Goal: Task Accomplishment & Management: Complete application form

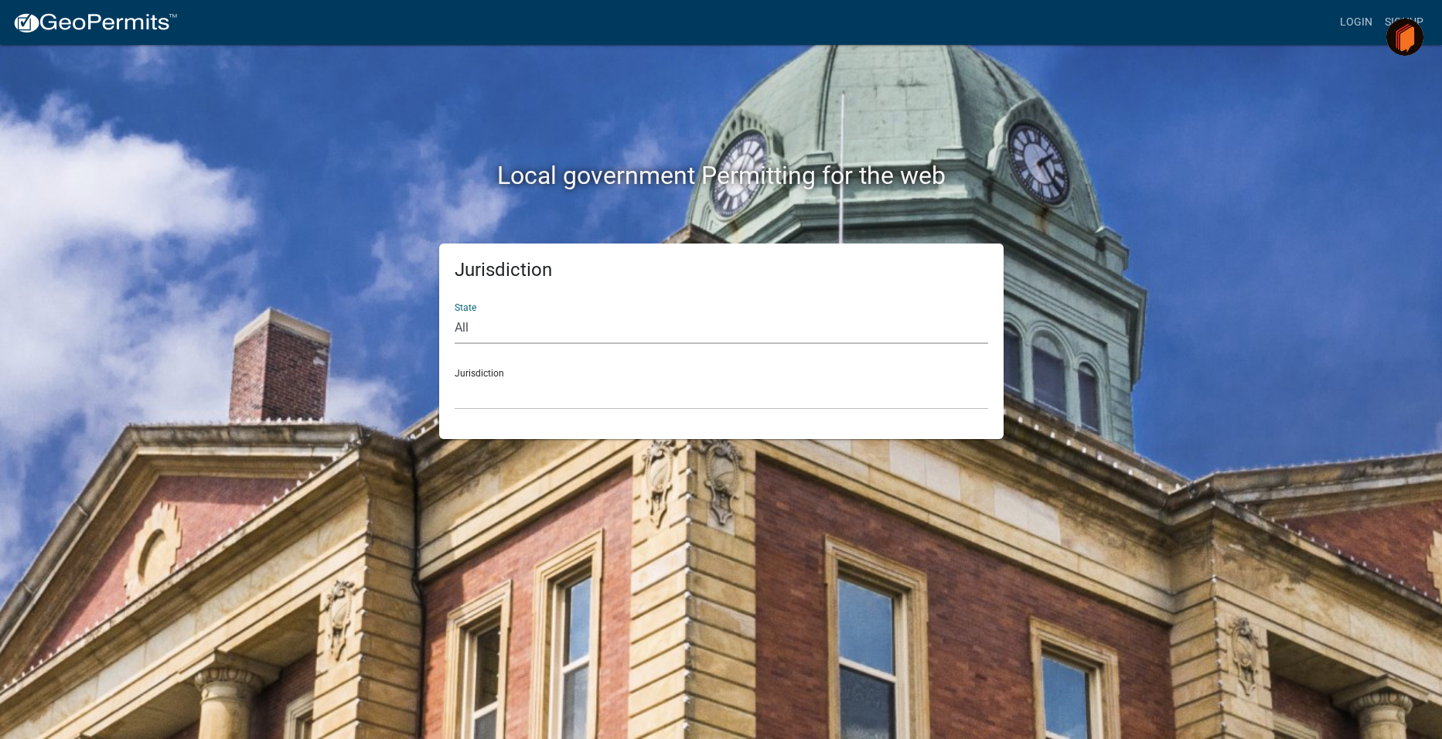
click at [468, 325] on select "All [US_STATE] [US_STATE] [US_STATE] [US_STATE] [US_STATE] [US_STATE] [US_STATE…" at bounding box center [721, 328] width 533 height 32
select select "[US_STATE]"
click at [455, 312] on select "All [US_STATE] [US_STATE] [US_STATE] [US_STATE] [US_STATE] [US_STATE] [US_STATE…" at bounding box center [721, 328] width 533 height 32
click at [482, 382] on select "City of [GEOGRAPHIC_DATA], [US_STATE] City of [GEOGRAPHIC_DATA], [US_STATE] Cit…" at bounding box center [721, 394] width 533 height 32
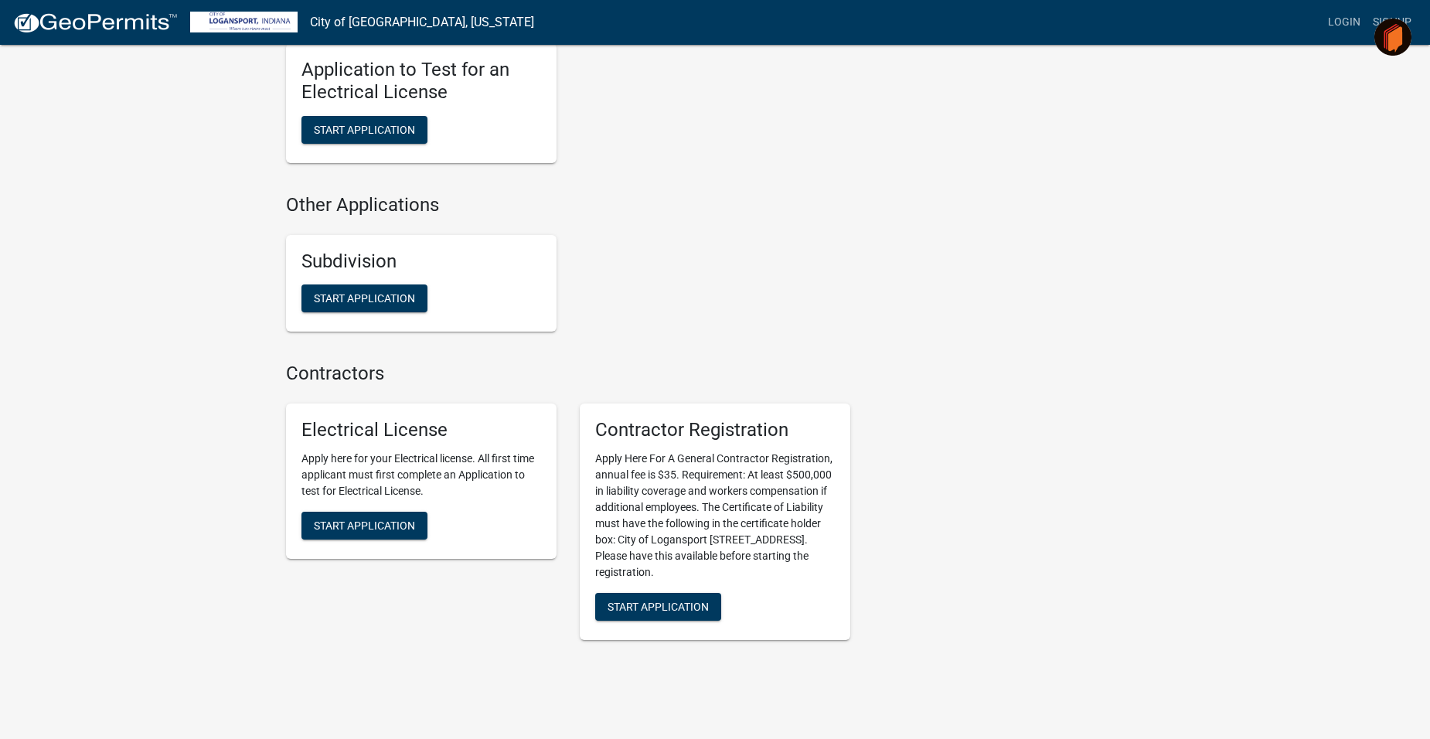
scroll to position [1392, 0]
click at [689, 599] on span "Start Application" at bounding box center [658, 605] width 101 height 12
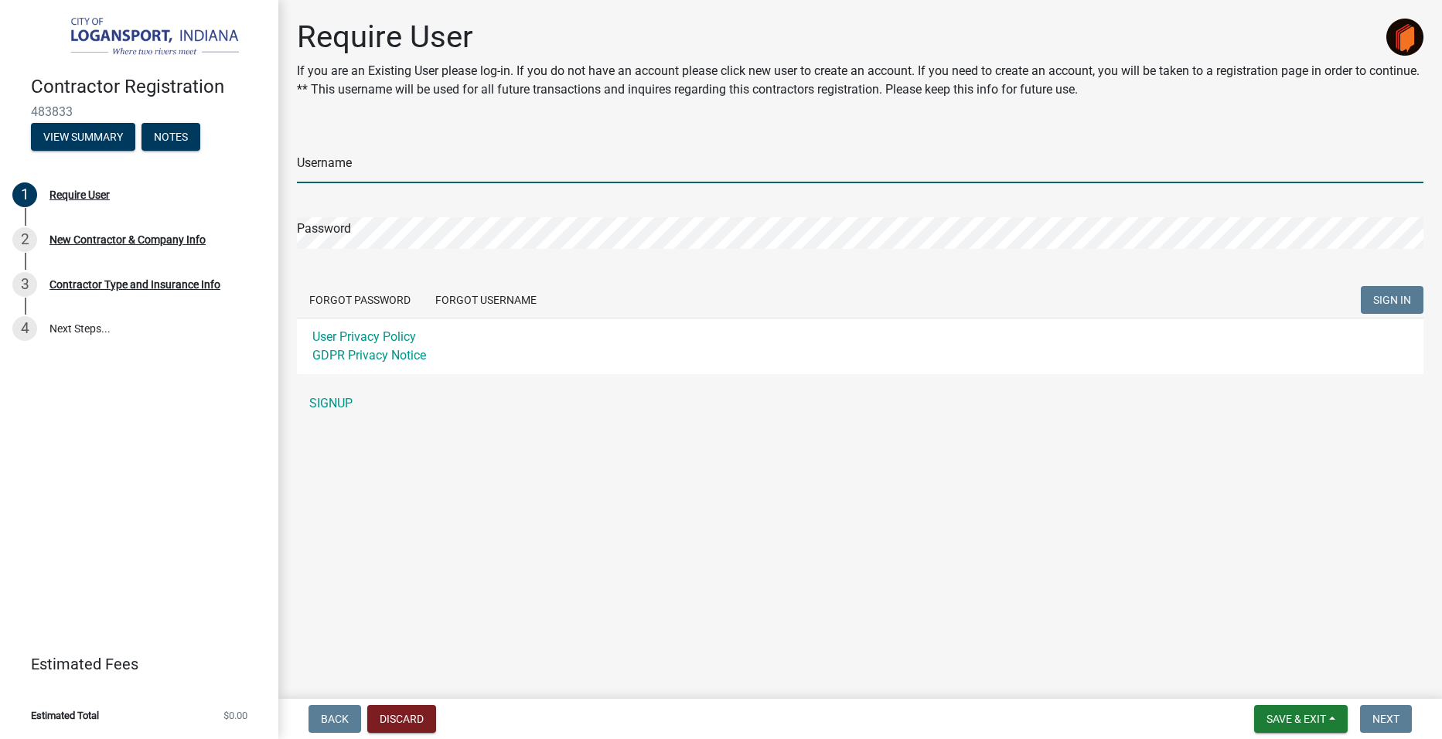
type input "Edgemechanical"
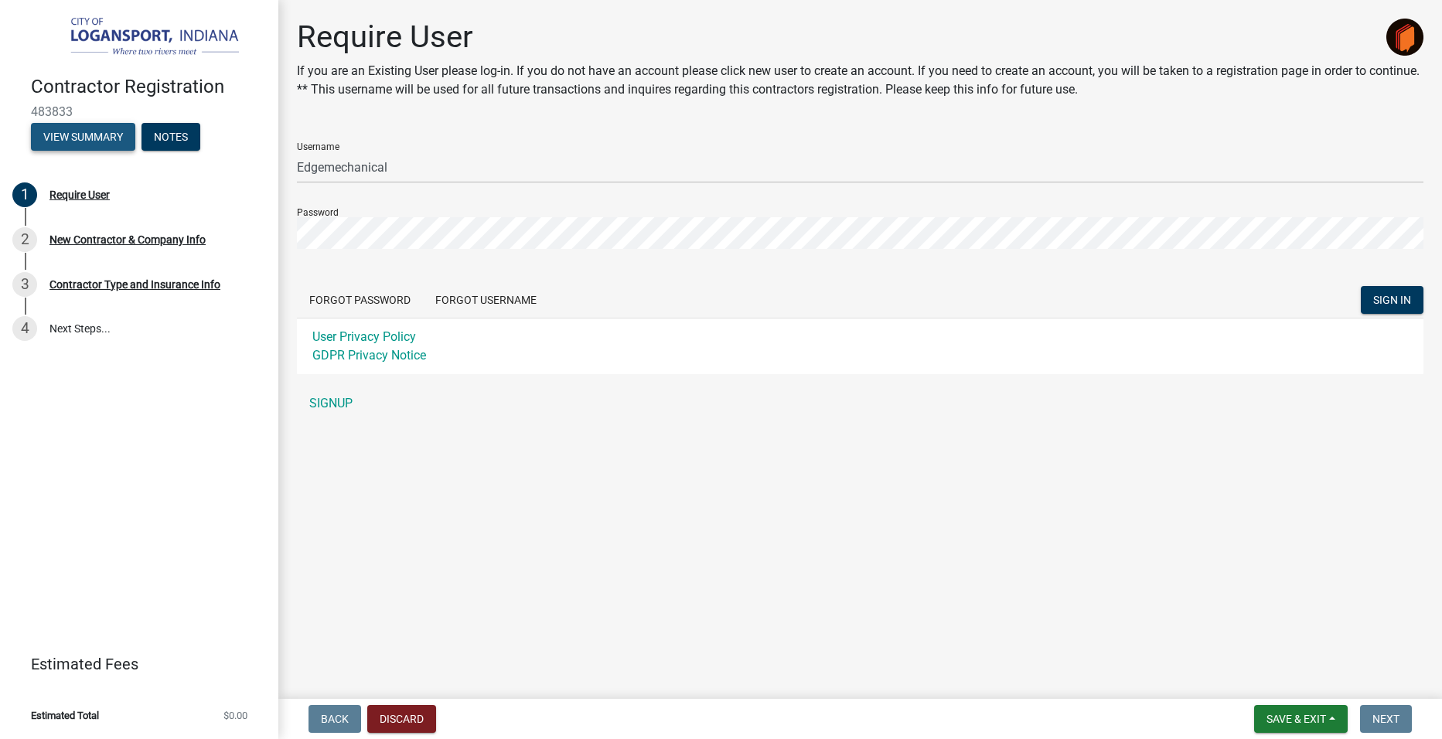
click at [85, 135] on button "View Summary" at bounding box center [83, 137] width 104 height 28
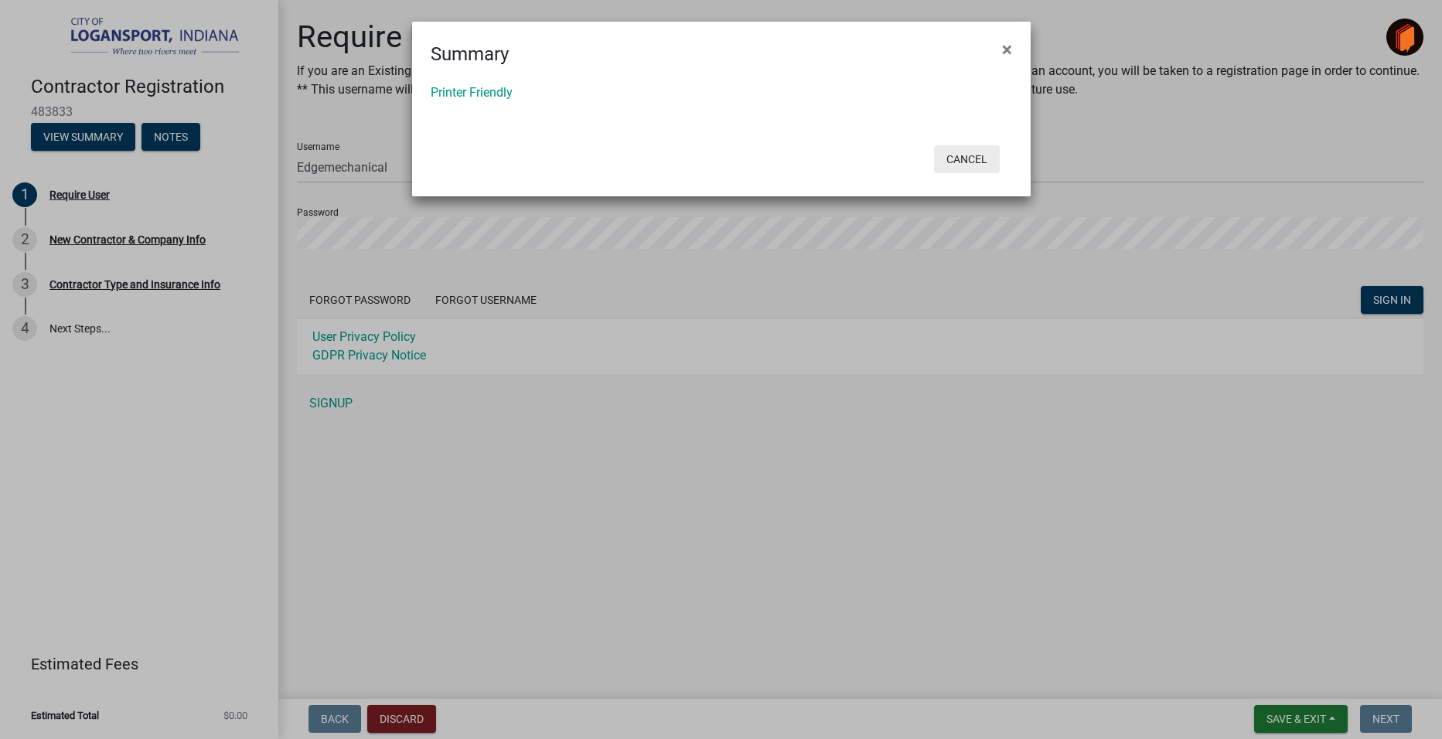
click at [980, 154] on button "Cancel" at bounding box center [967, 159] width 66 height 28
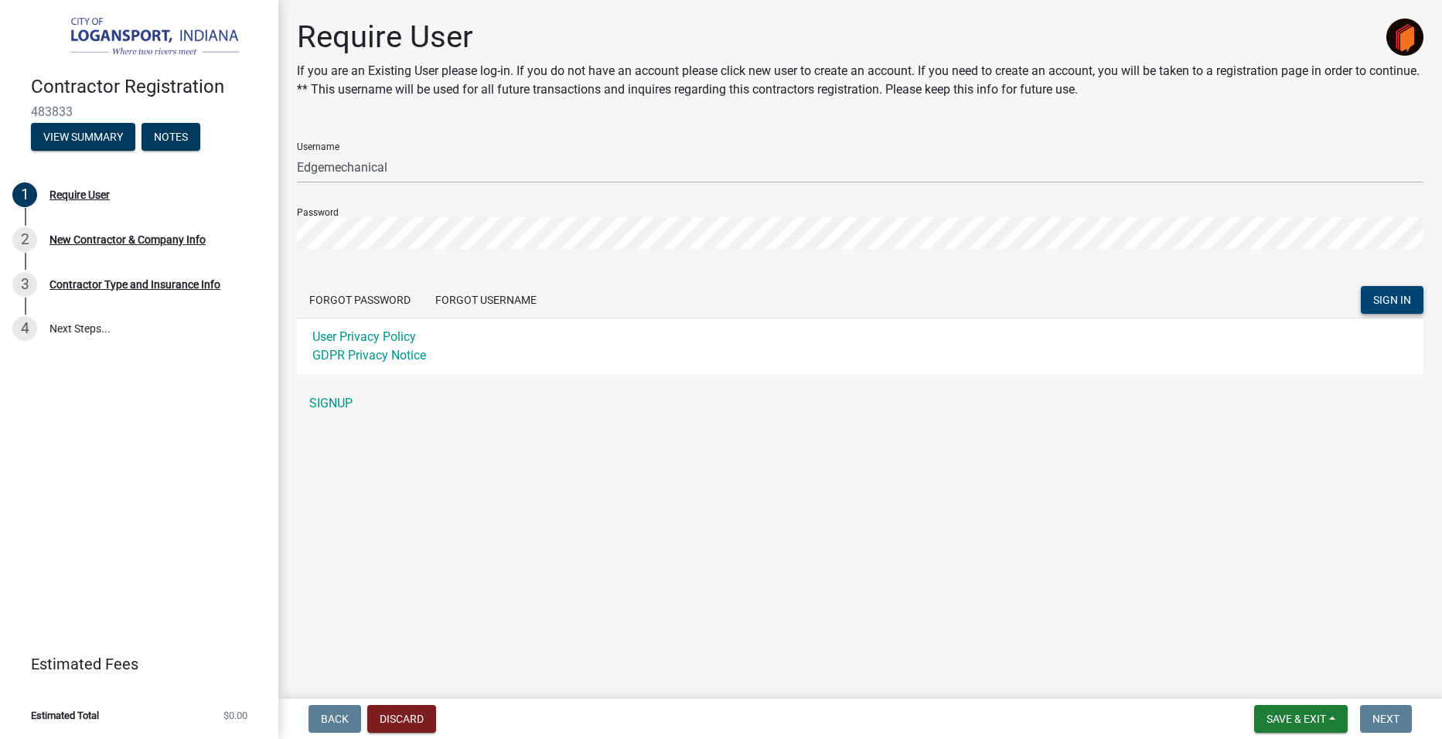
click at [1392, 302] on span "SIGN IN" at bounding box center [1392, 300] width 38 height 12
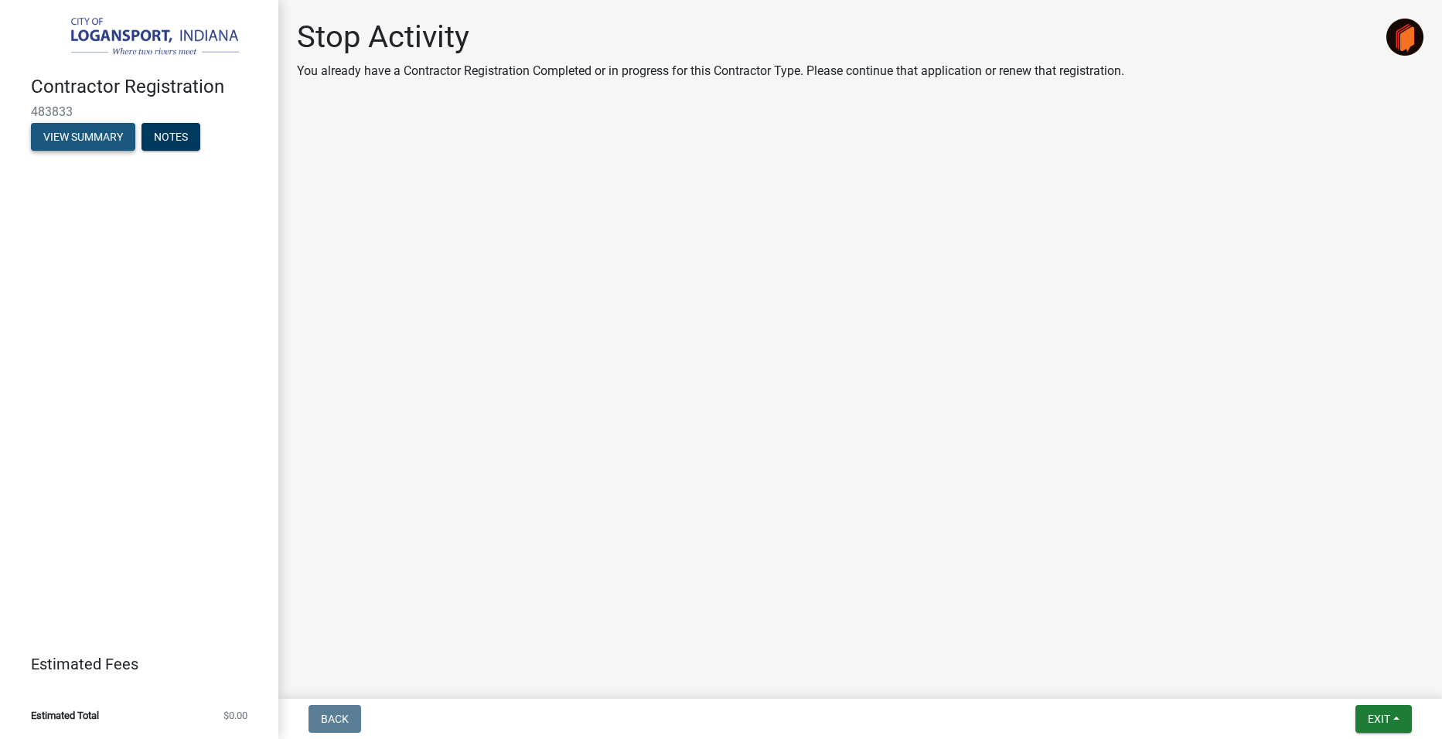
click at [77, 140] on button "View Summary" at bounding box center [83, 137] width 104 height 28
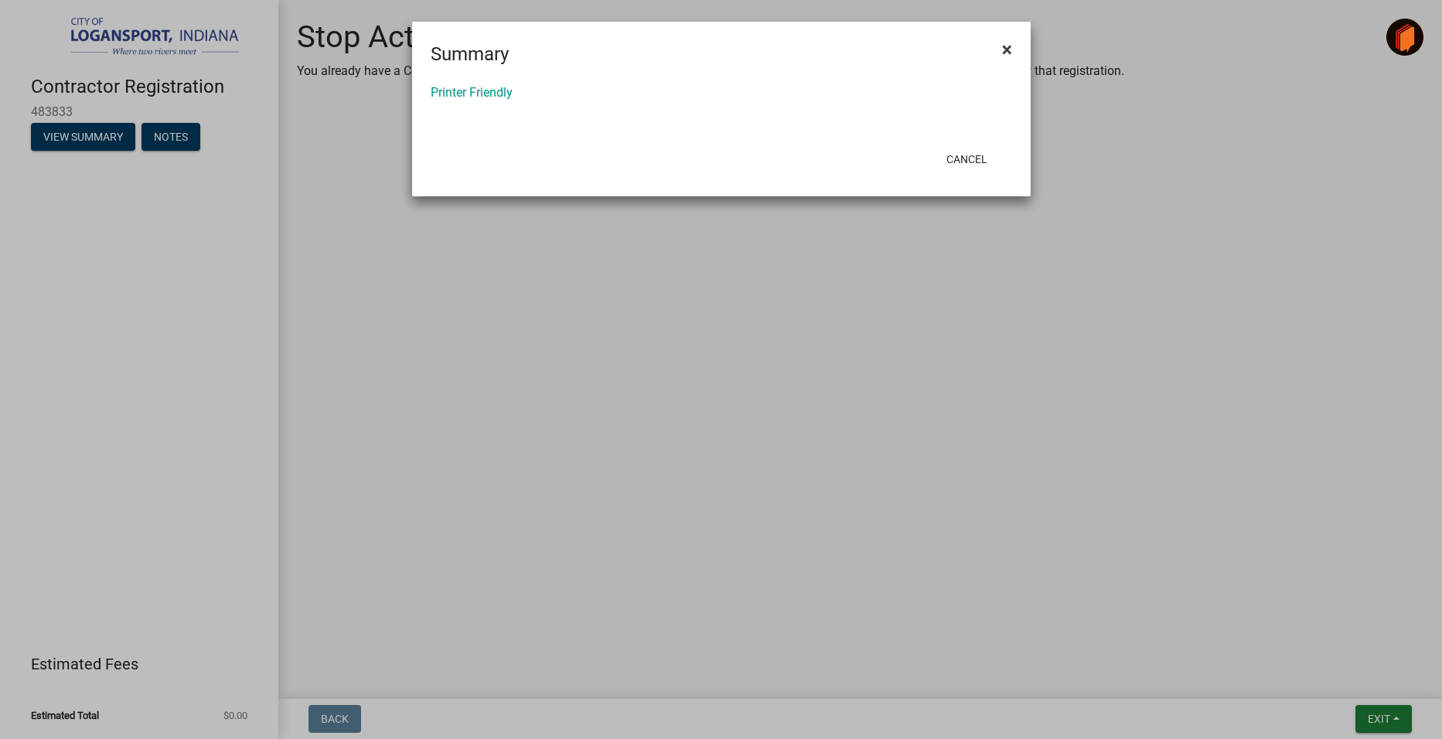
click at [1006, 48] on span "×" at bounding box center [1007, 50] width 10 height 22
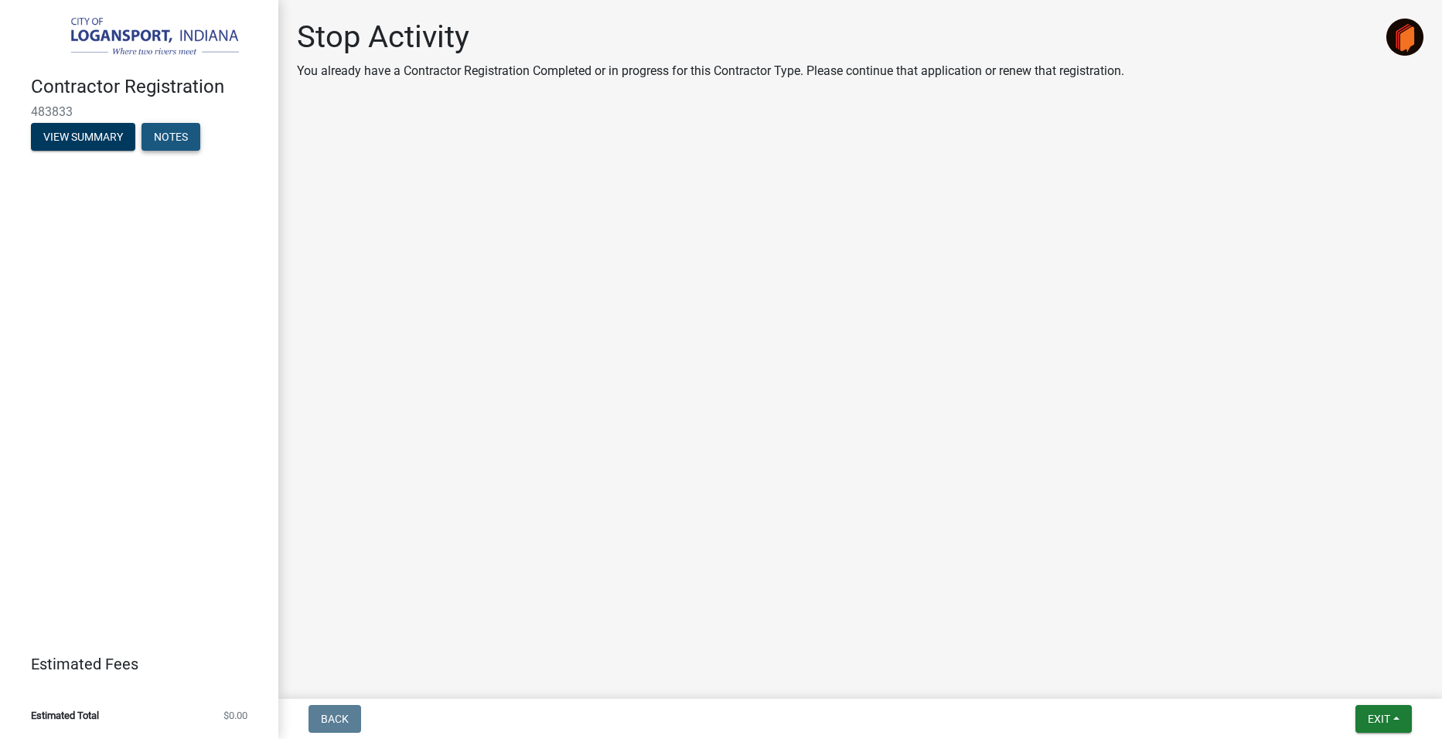
click at [177, 129] on button "Notes" at bounding box center [170, 137] width 59 height 28
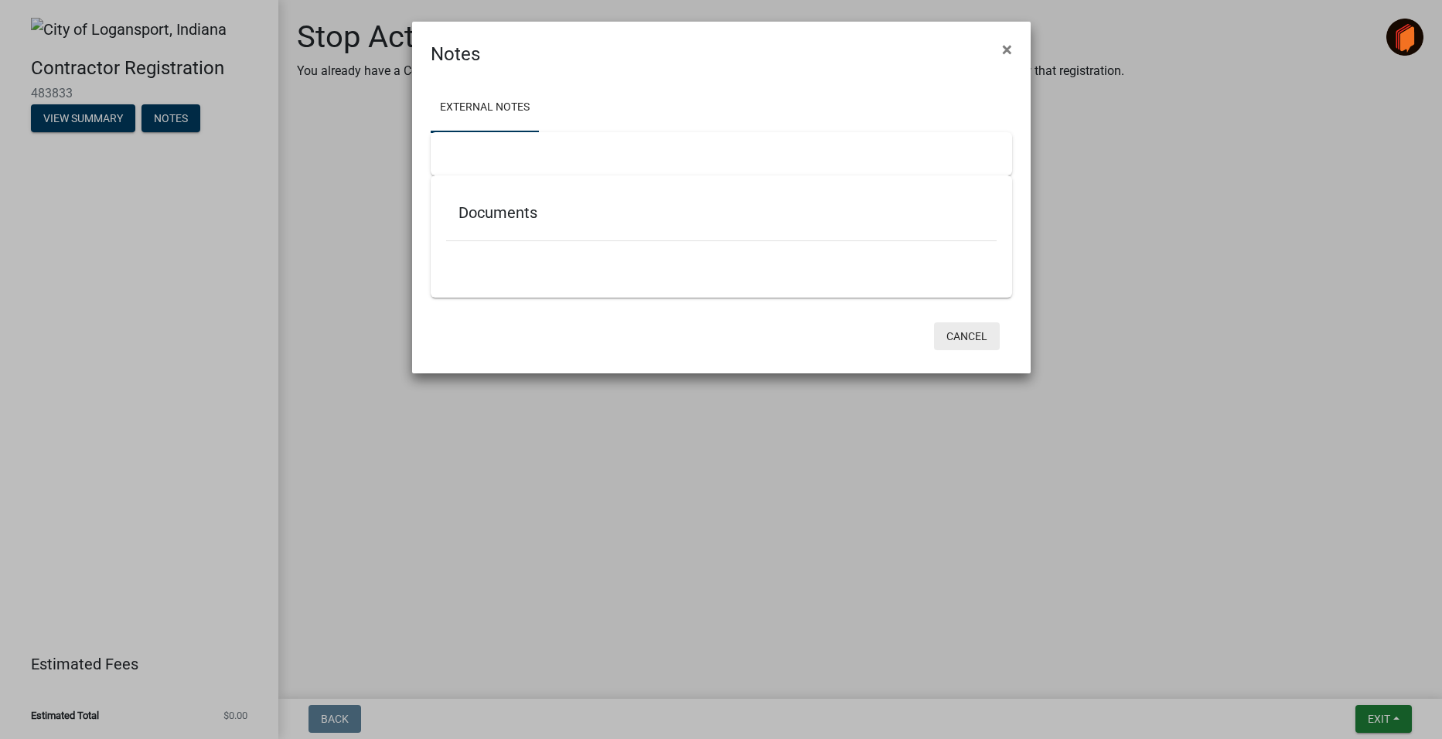
click at [980, 324] on button "Cancel" at bounding box center [967, 336] width 66 height 28
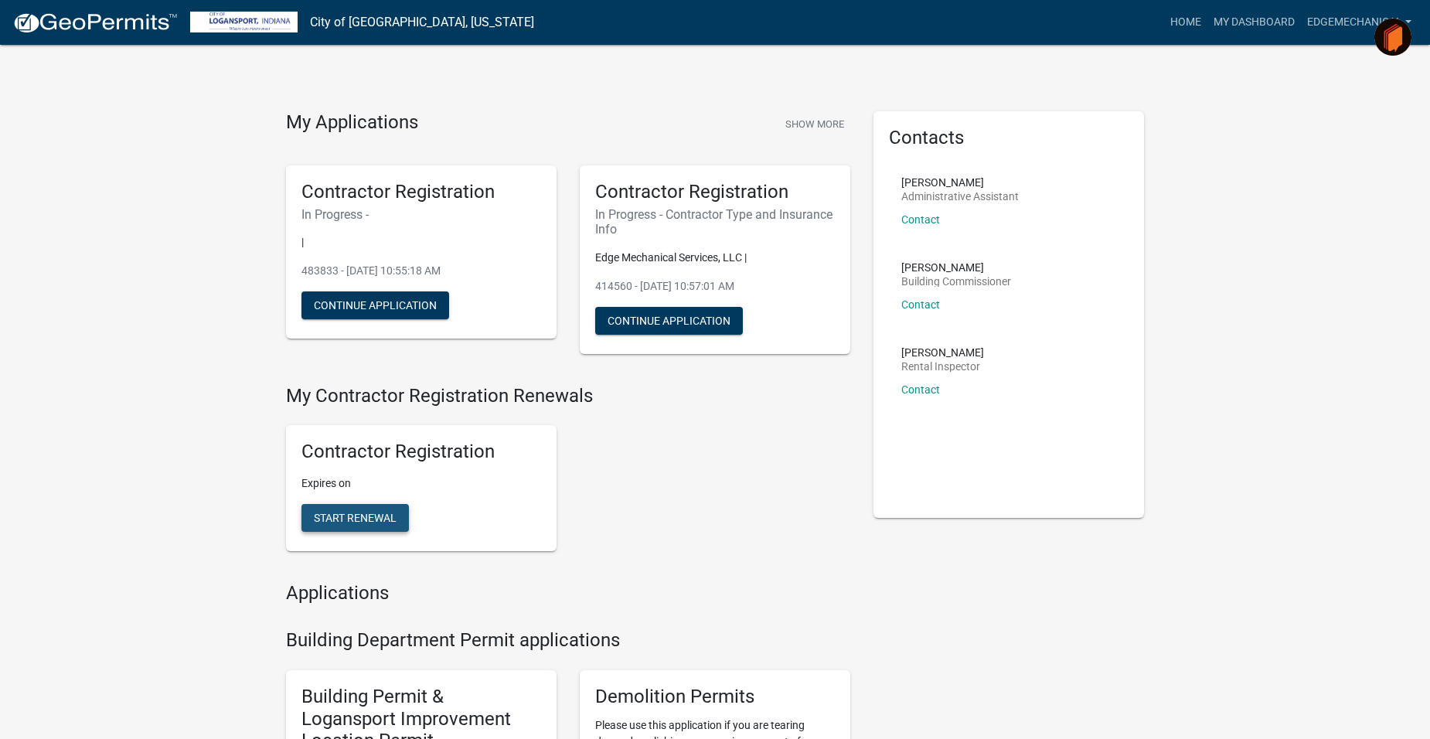
click at [339, 520] on span "Start Renewal" at bounding box center [355, 518] width 83 height 12
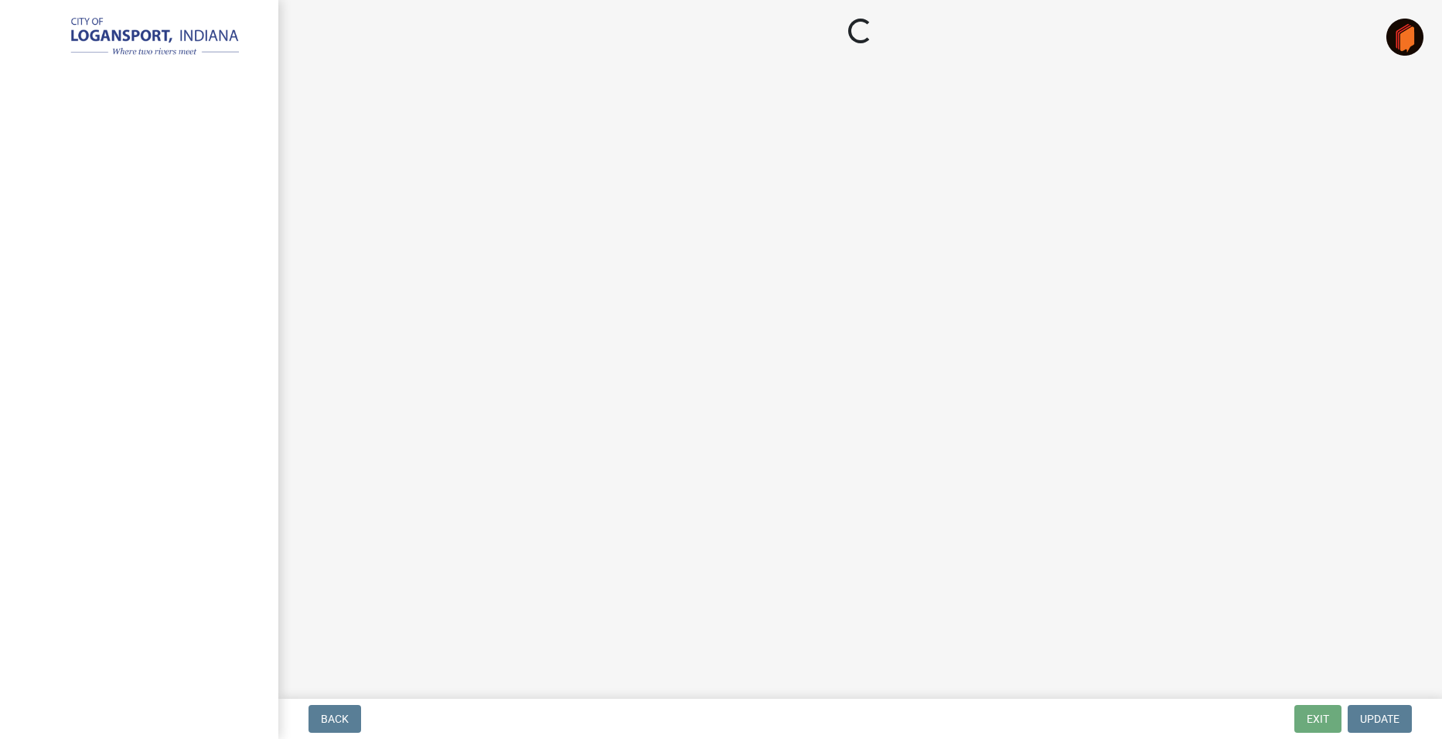
select select "IN"
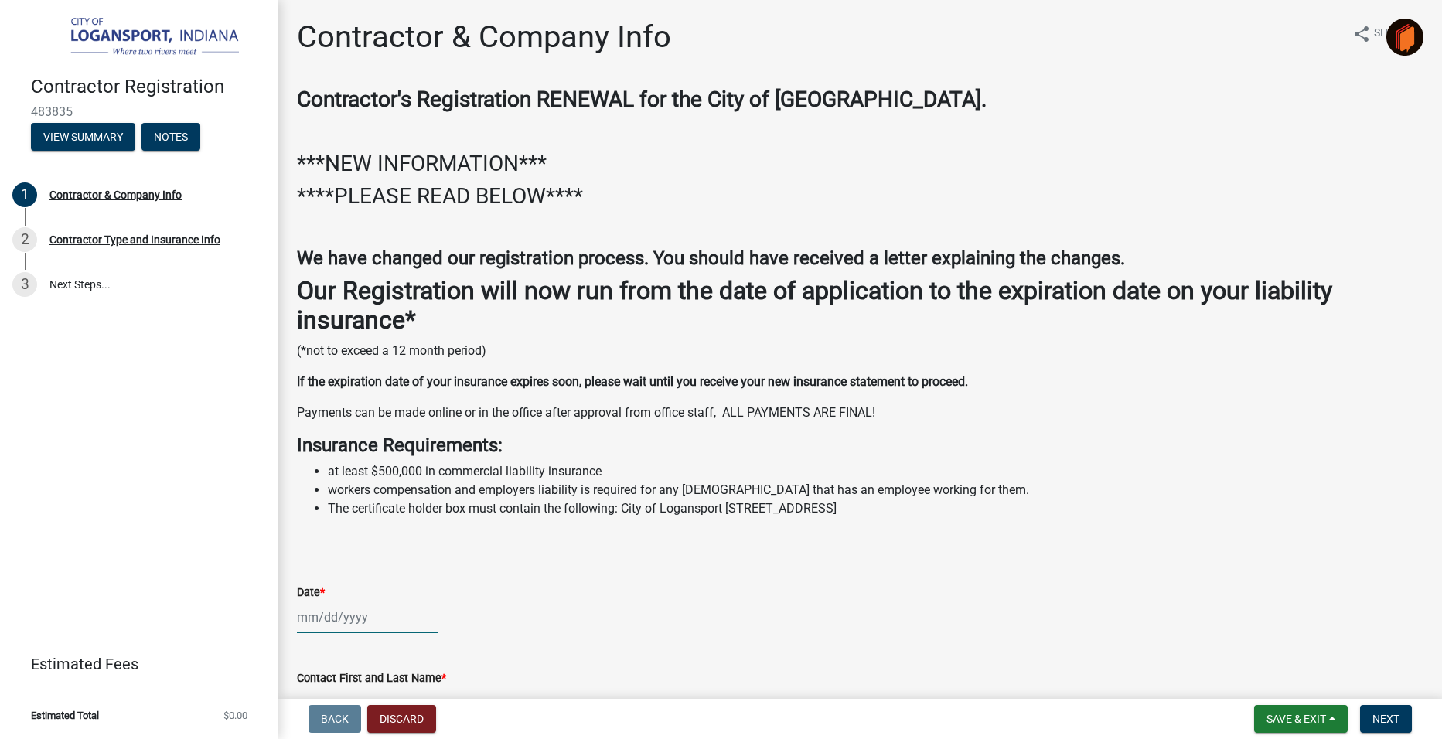
click at [332, 617] on div at bounding box center [367, 617] width 141 height 32
select select "9"
select select "2025"
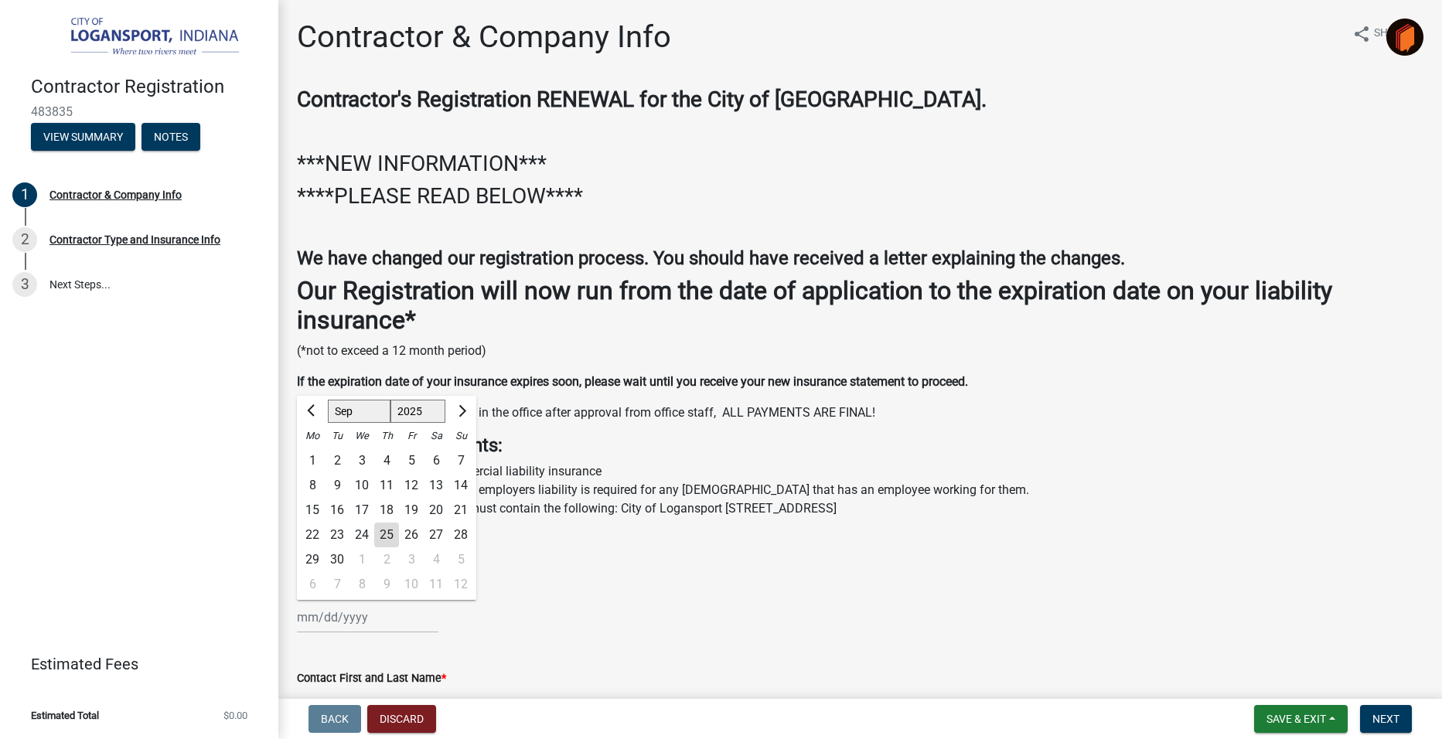
click at [394, 536] on div "25" at bounding box center [386, 535] width 25 height 25
type input "[DATE]"
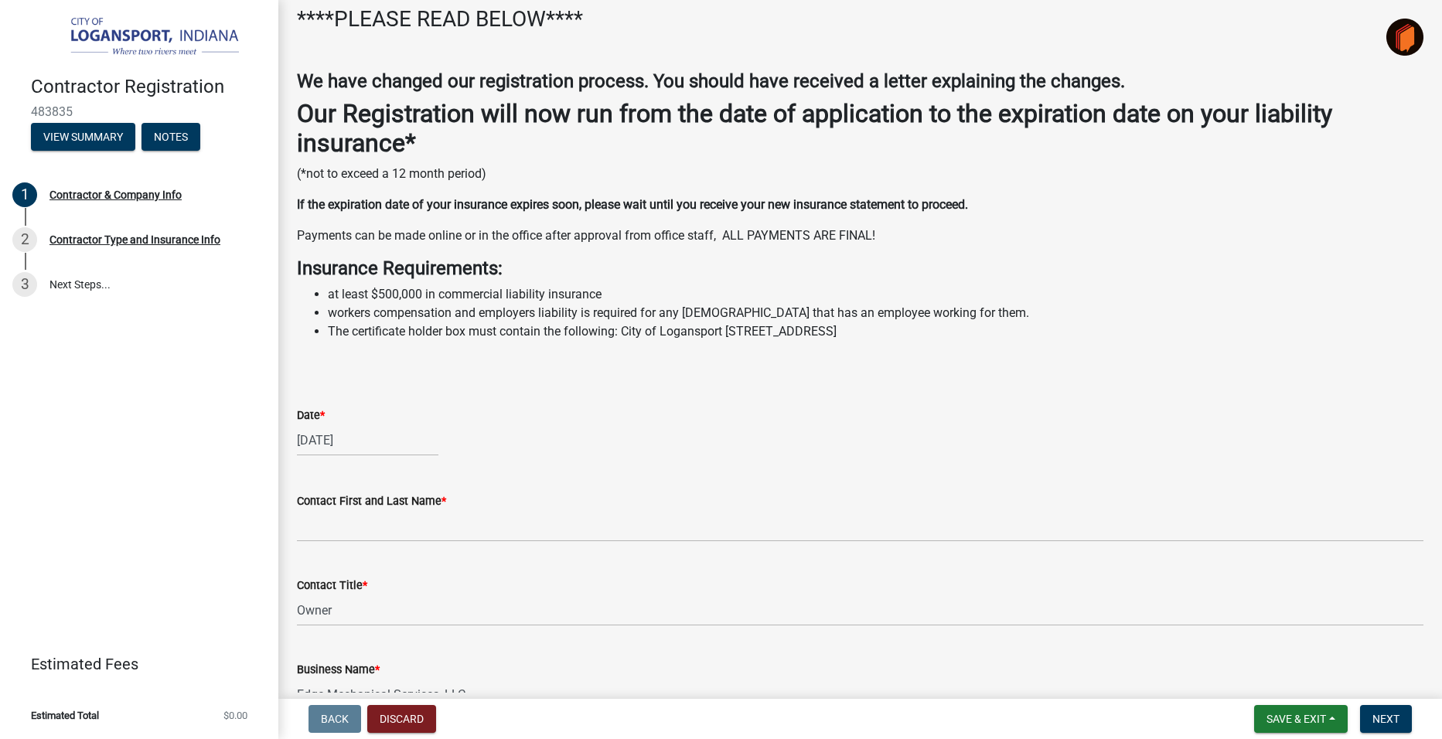
scroll to position [232, 0]
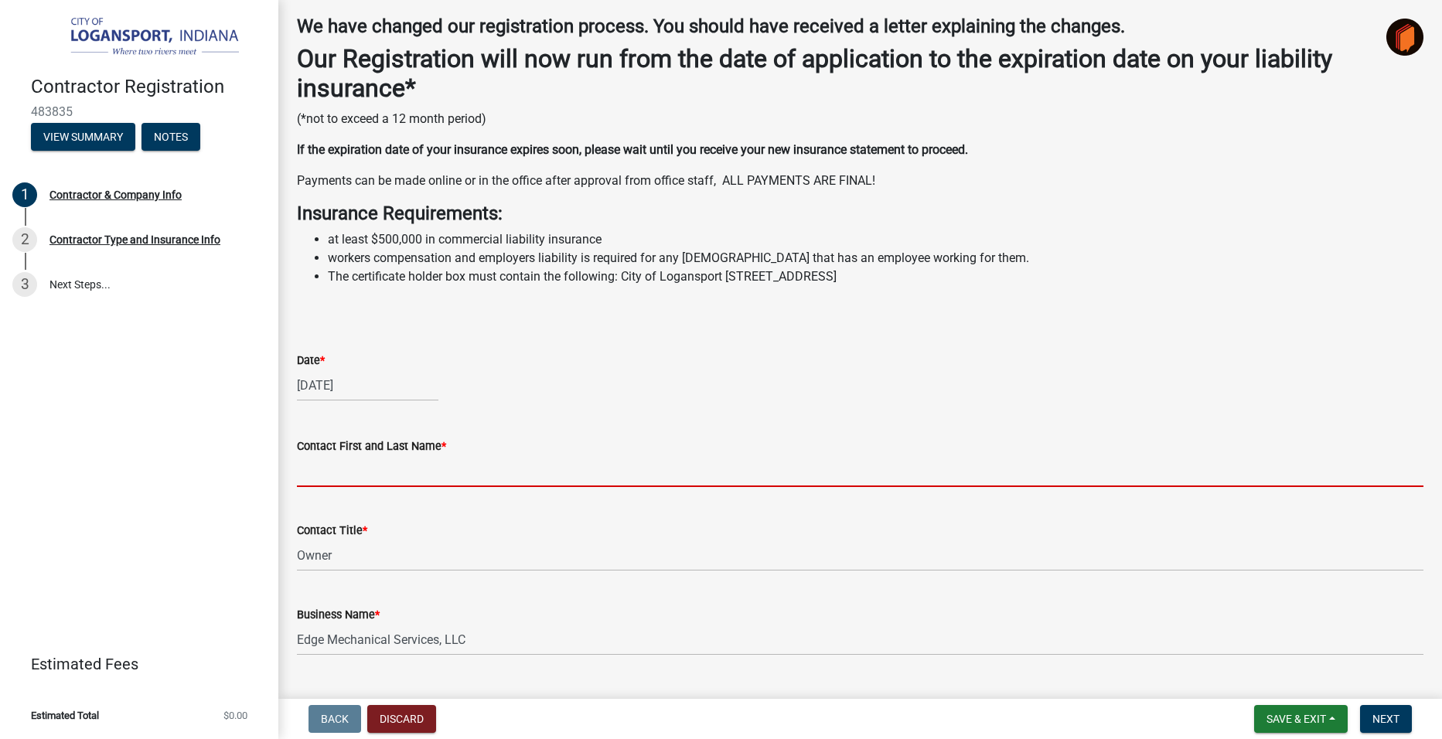
click at [358, 463] on input "Contact First and Last Name *" at bounding box center [860, 471] width 1126 height 32
type input "[PERSON_NAME]"
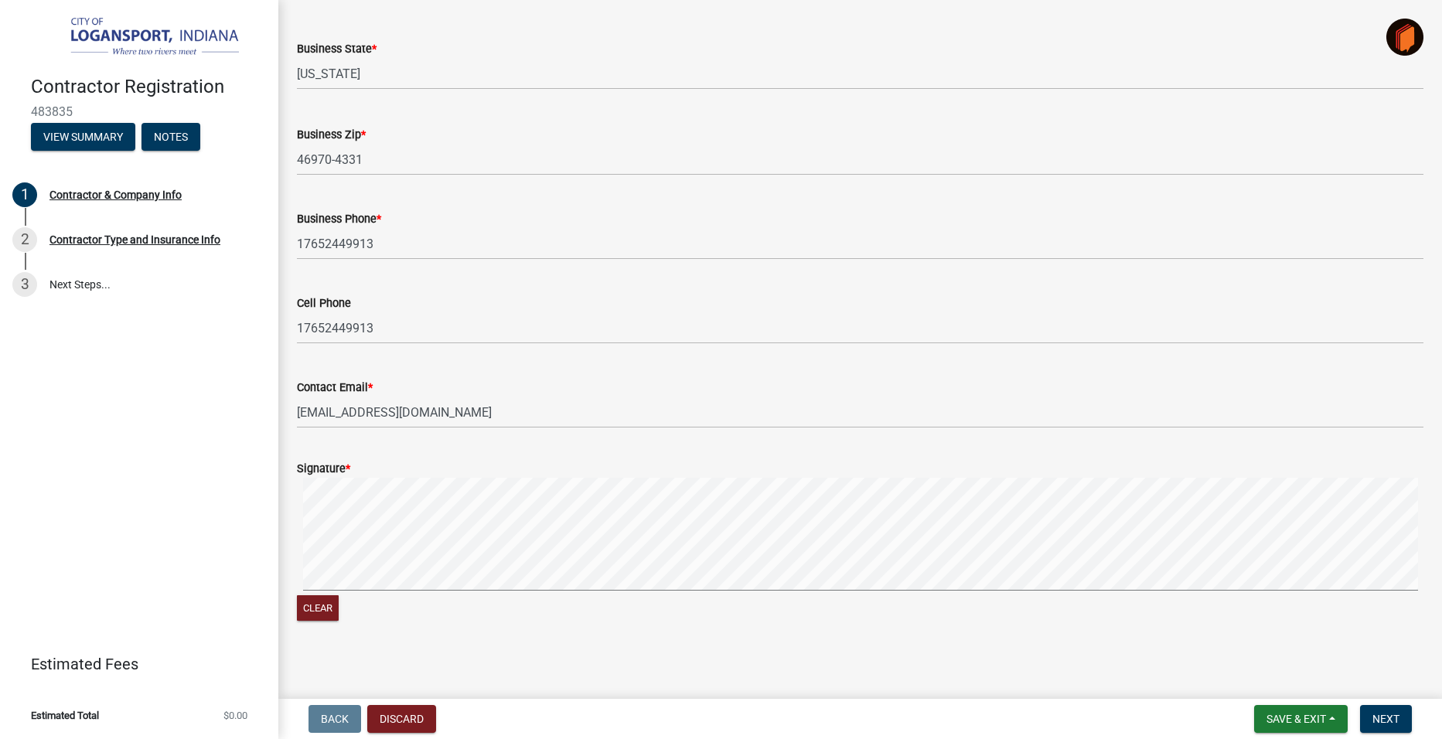
scroll to position [1160, 0]
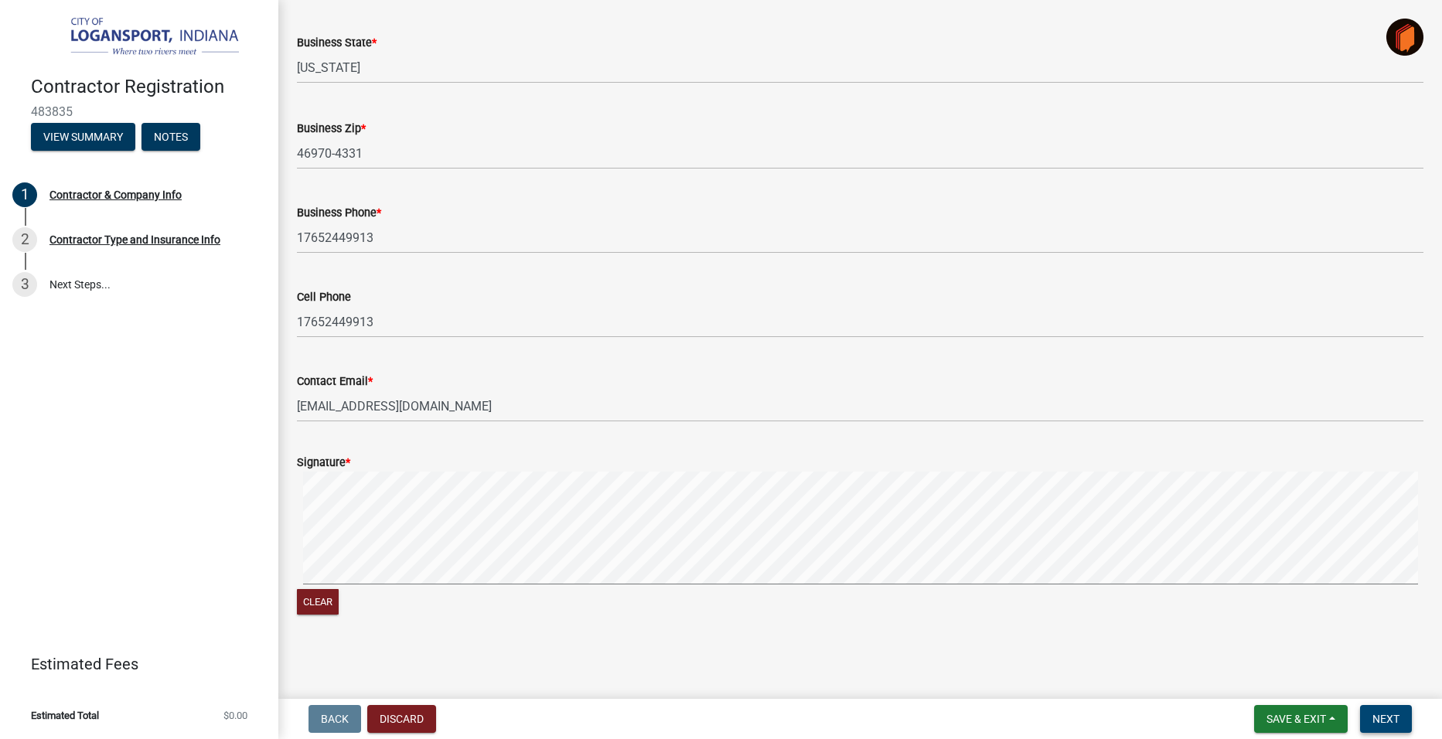
click at [1392, 716] on span "Next" at bounding box center [1385, 719] width 27 height 12
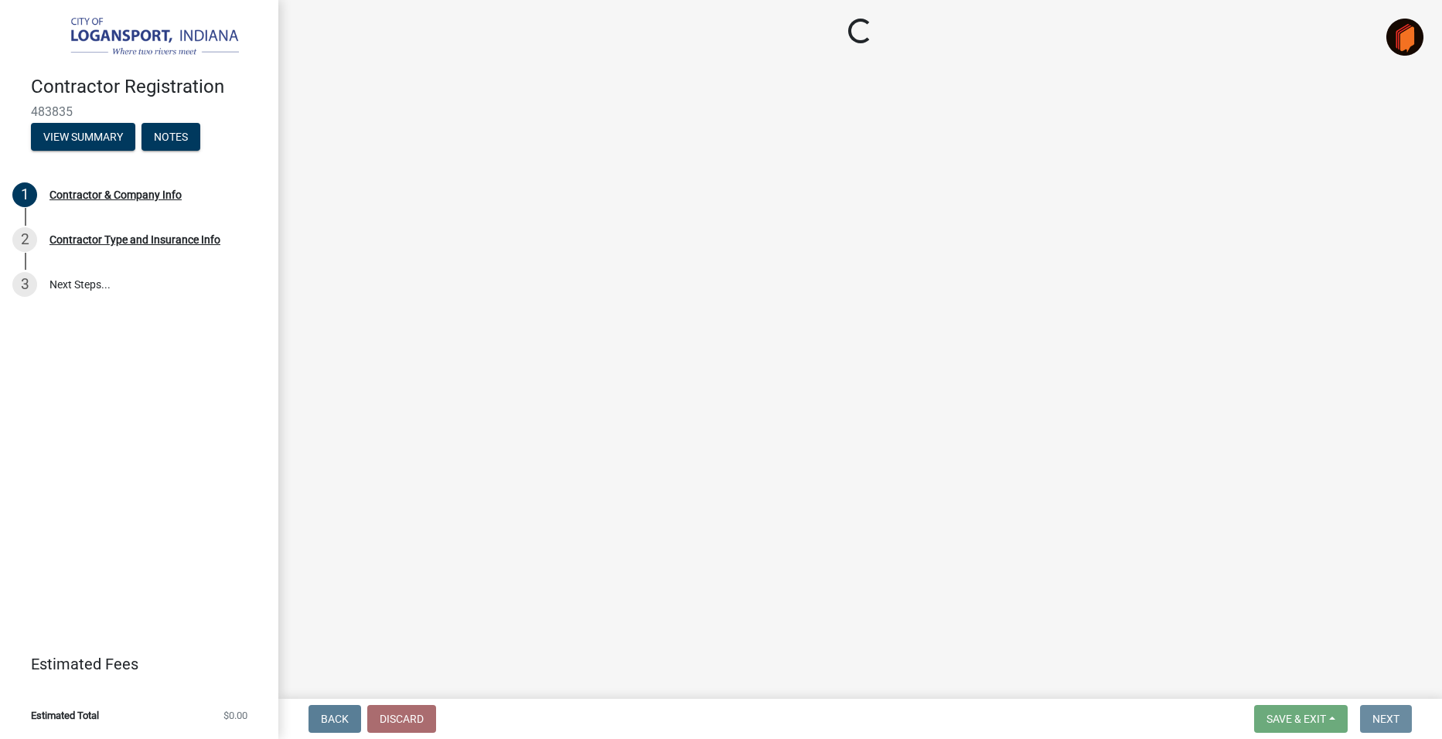
scroll to position [0, 0]
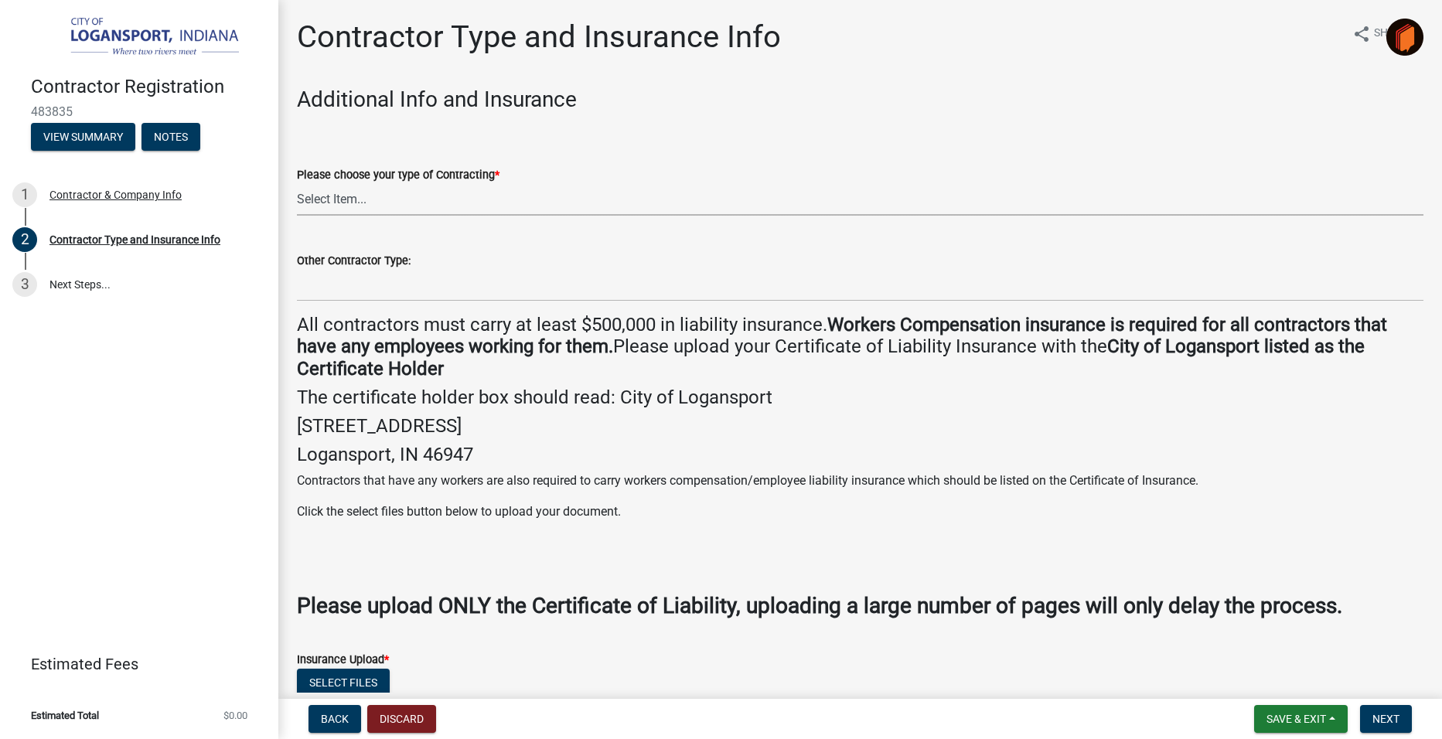
click at [353, 199] on select "Select Item... Plumber General HVAC Other Roofer Tree Service Demolition" at bounding box center [860, 200] width 1126 height 32
click at [297, 184] on select "Select Item... Plumber General HVAC Other Roofer Tree Service Demolition" at bounding box center [860, 200] width 1126 height 32
select select "03705ffd-7527-4ddb-a600-46f4763bc457"
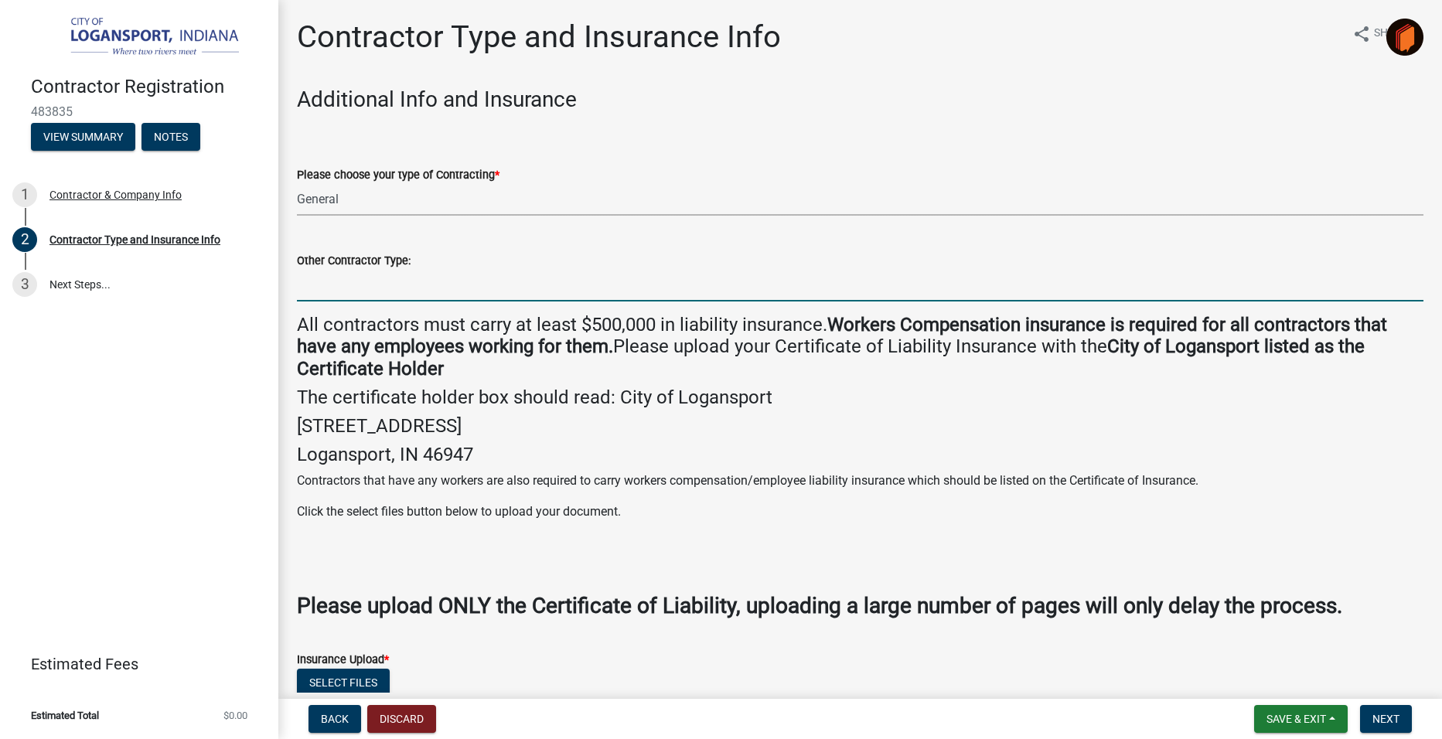
click at [322, 272] on input "Other Contractor Type:" at bounding box center [860, 286] width 1126 height 32
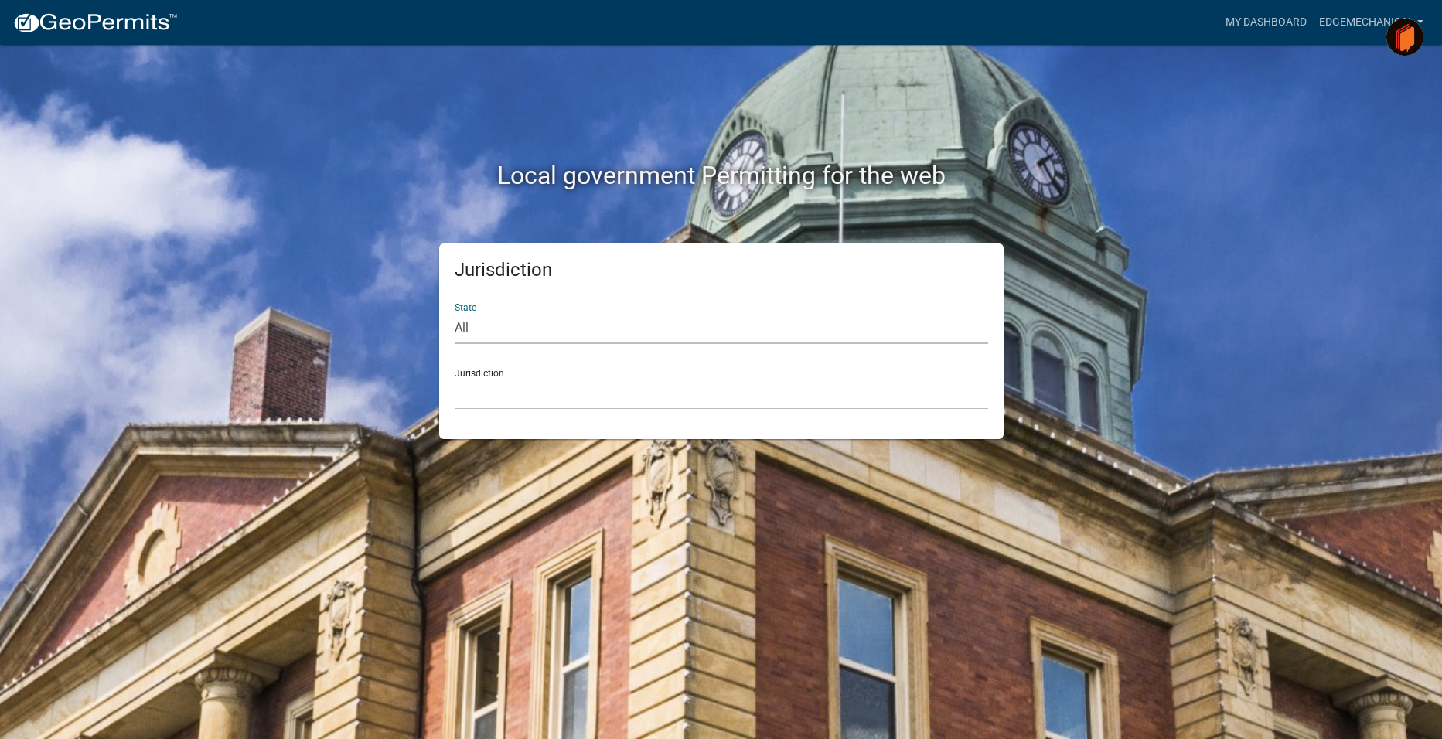
click at [488, 331] on select "All [US_STATE] [US_STATE] [US_STATE] [US_STATE] [US_STATE] [US_STATE] [US_STATE…" at bounding box center [721, 328] width 533 height 32
select select "[US_STATE]"
click at [455, 312] on select "All [US_STATE] [US_STATE] [US_STATE] [US_STATE] [US_STATE] [US_STATE] [US_STATE…" at bounding box center [721, 328] width 533 height 32
click at [474, 375] on div "Jurisdiction City of Charlestown, Indiana City of Jeffersonville, Indiana City …" at bounding box center [721, 382] width 533 height 53
click at [478, 393] on select "City of [GEOGRAPHIC_DATA], [US_STATE] City of [GEOGRAPHIC_DATA], [US_STATE] Cit…" at bounding box center [721, 394] width 533 height 32
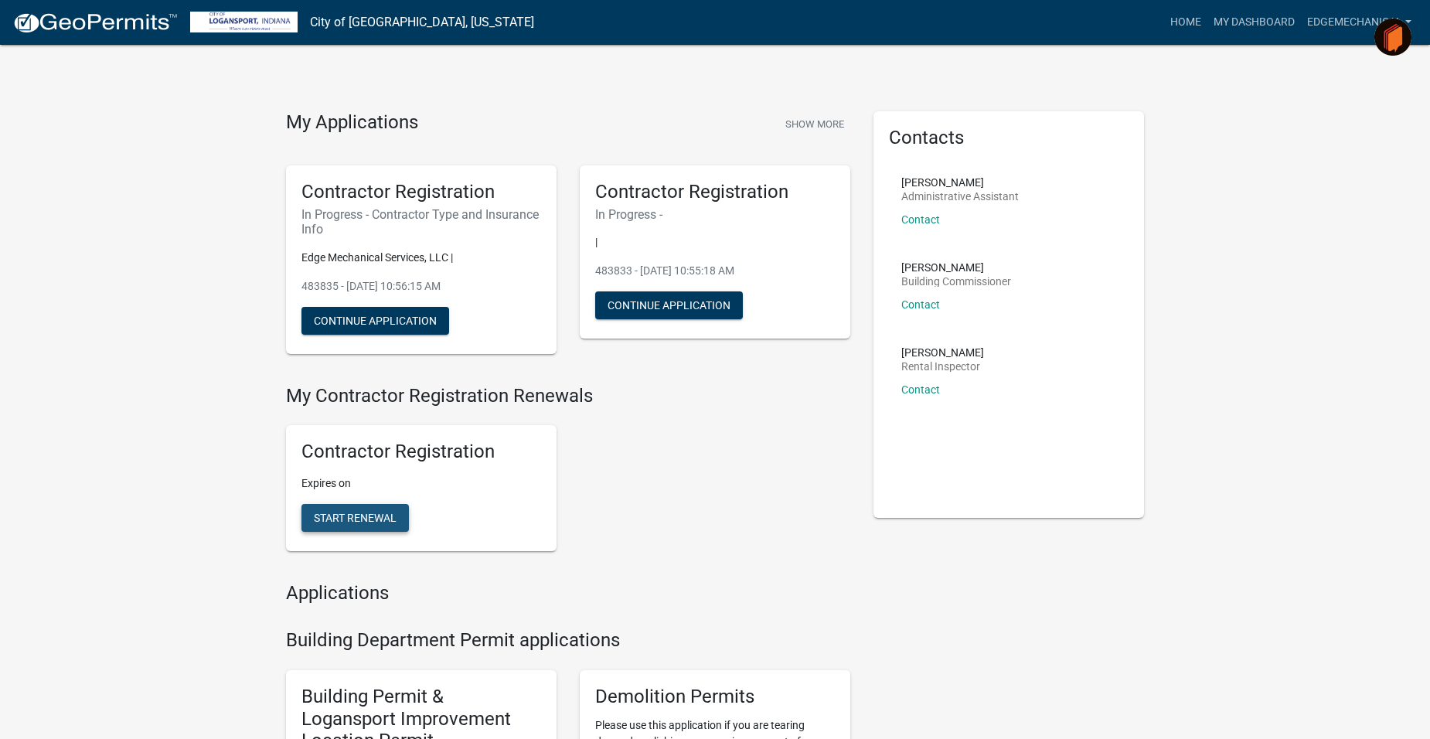
click at [367, 512] on span "Start Renewal" at bounding box center [355, 518] width 83 height 12
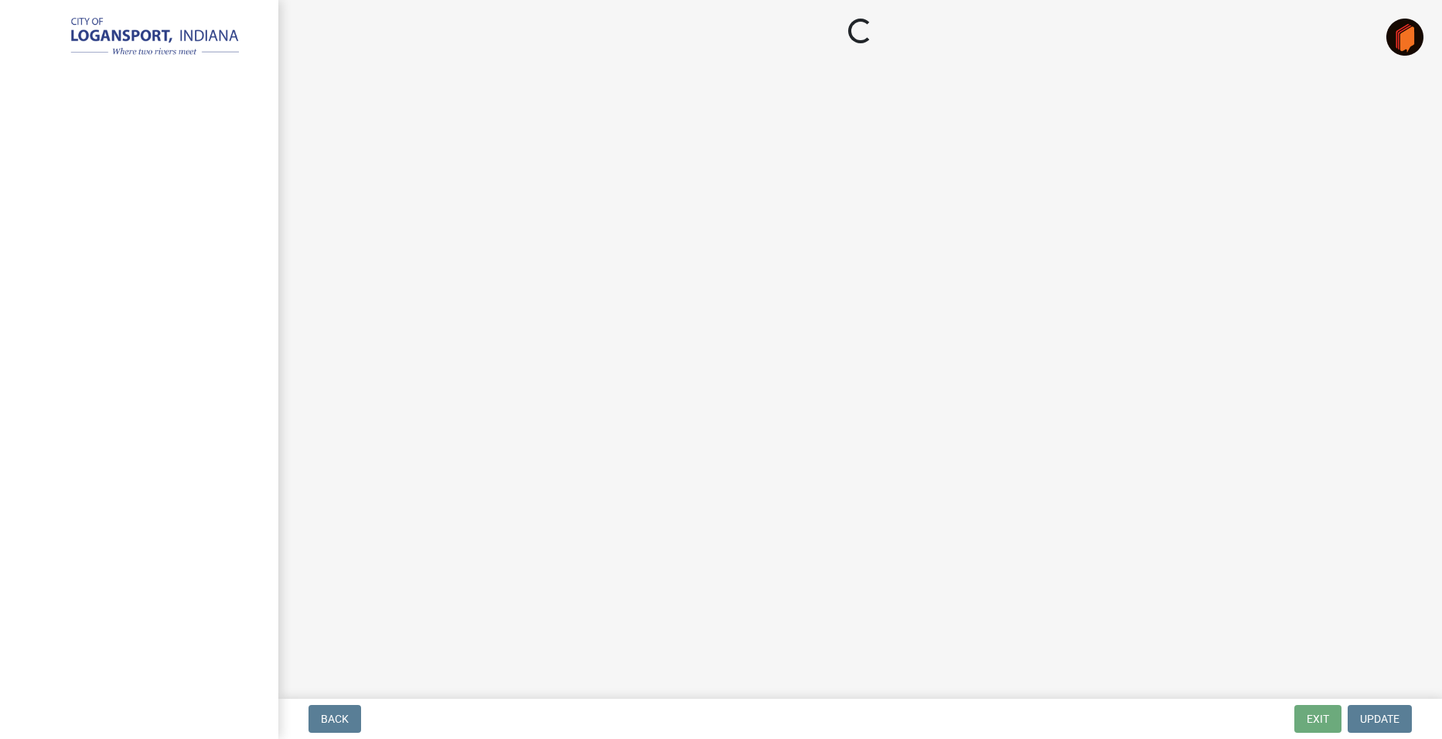
select select "IN"
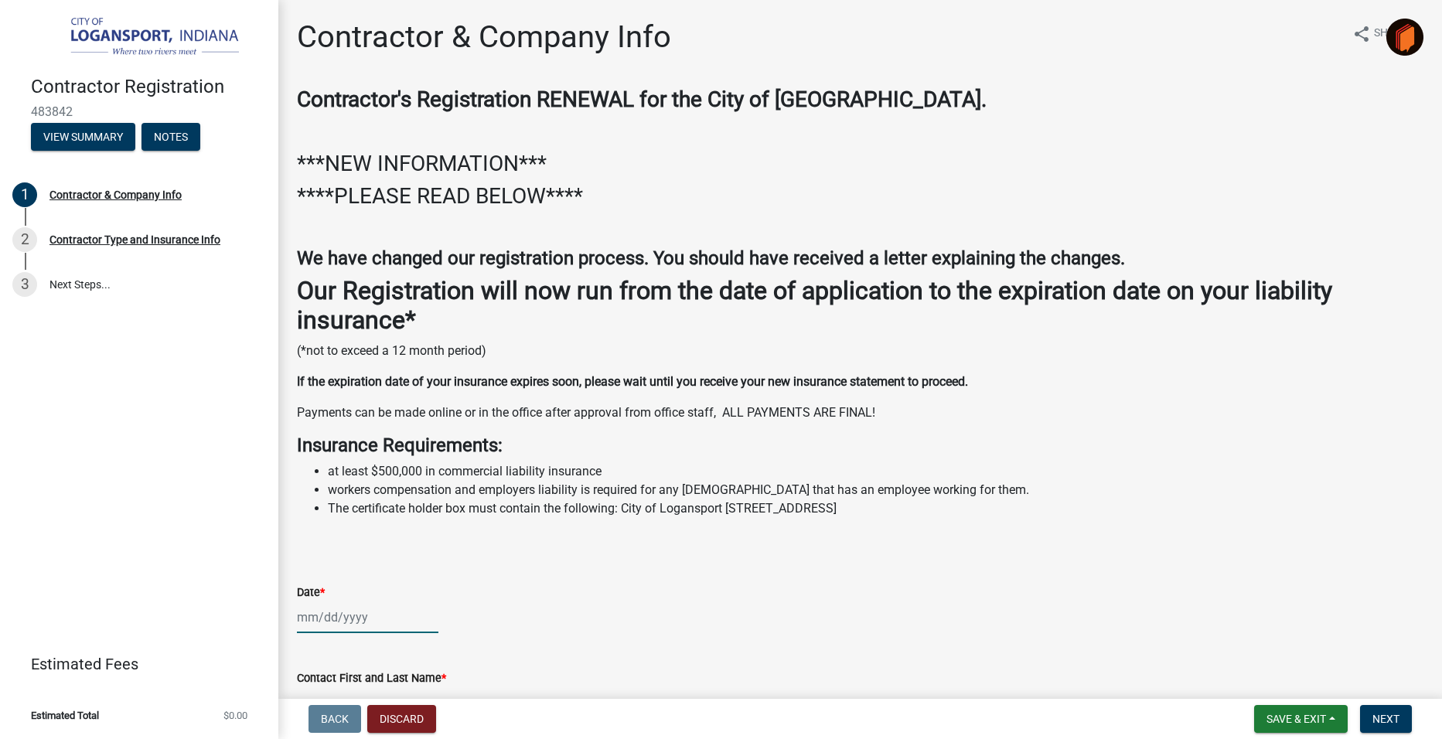
click at [308, 619] on div at bounding box center [367, 617] width 141 height 32
select select "9"
select select "2025"
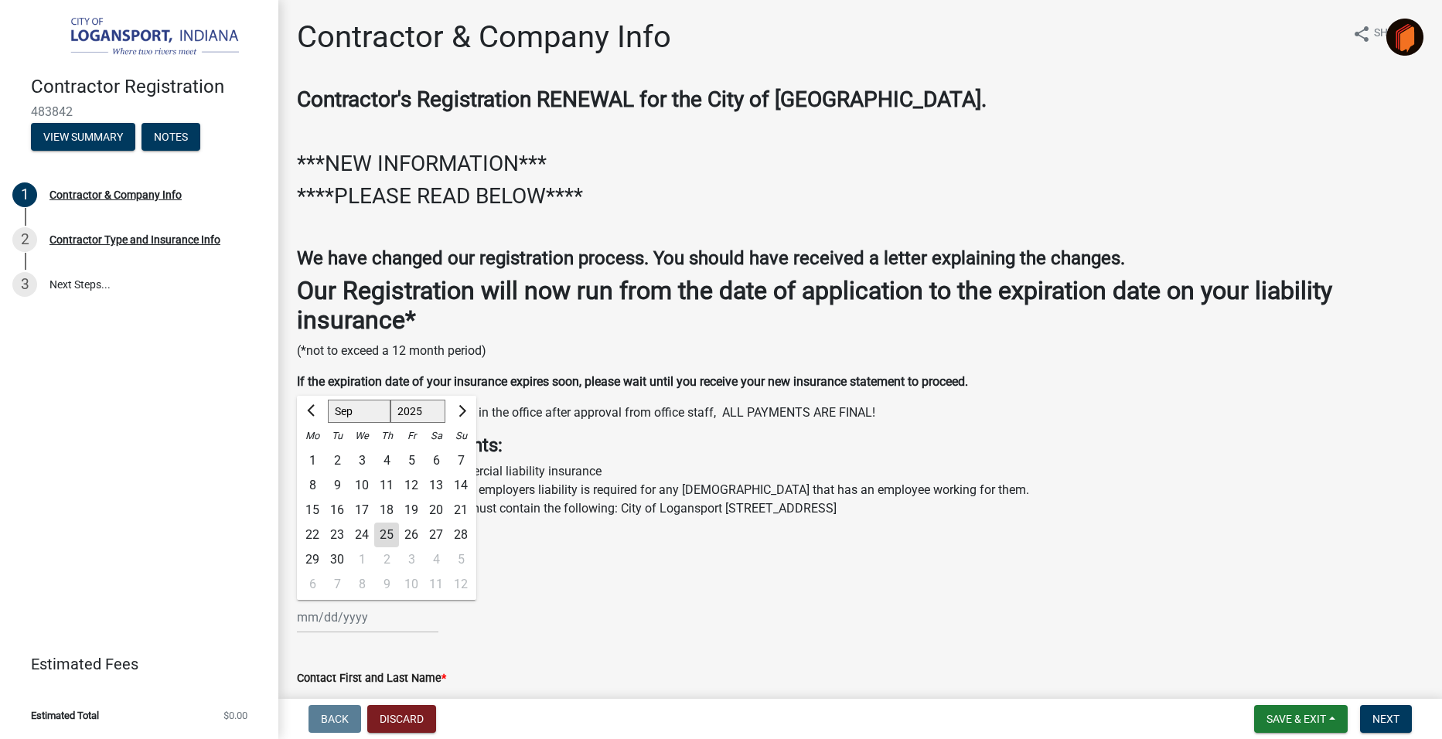
click at [742, 625] on div "Jan Feb Mar Apr May Jun Jul Aug Sep Oct Nov Dec 1525 1526 1527 1528 1529 1530 1…" at bounding box center [860, 617] width 1126 height 32
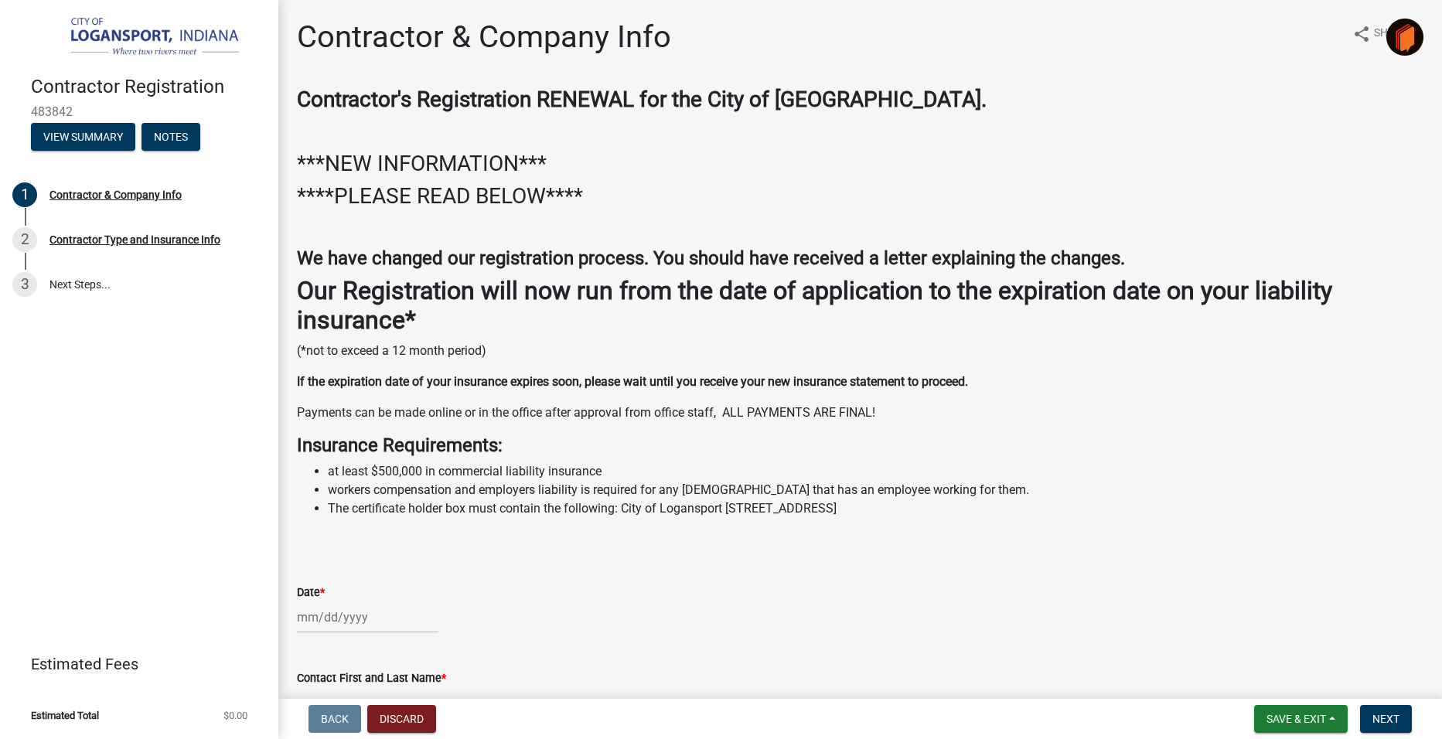
click at [334, 626] on div at bounding box center [367, 617] width 141 height 32
select select "9"
select select "2025"
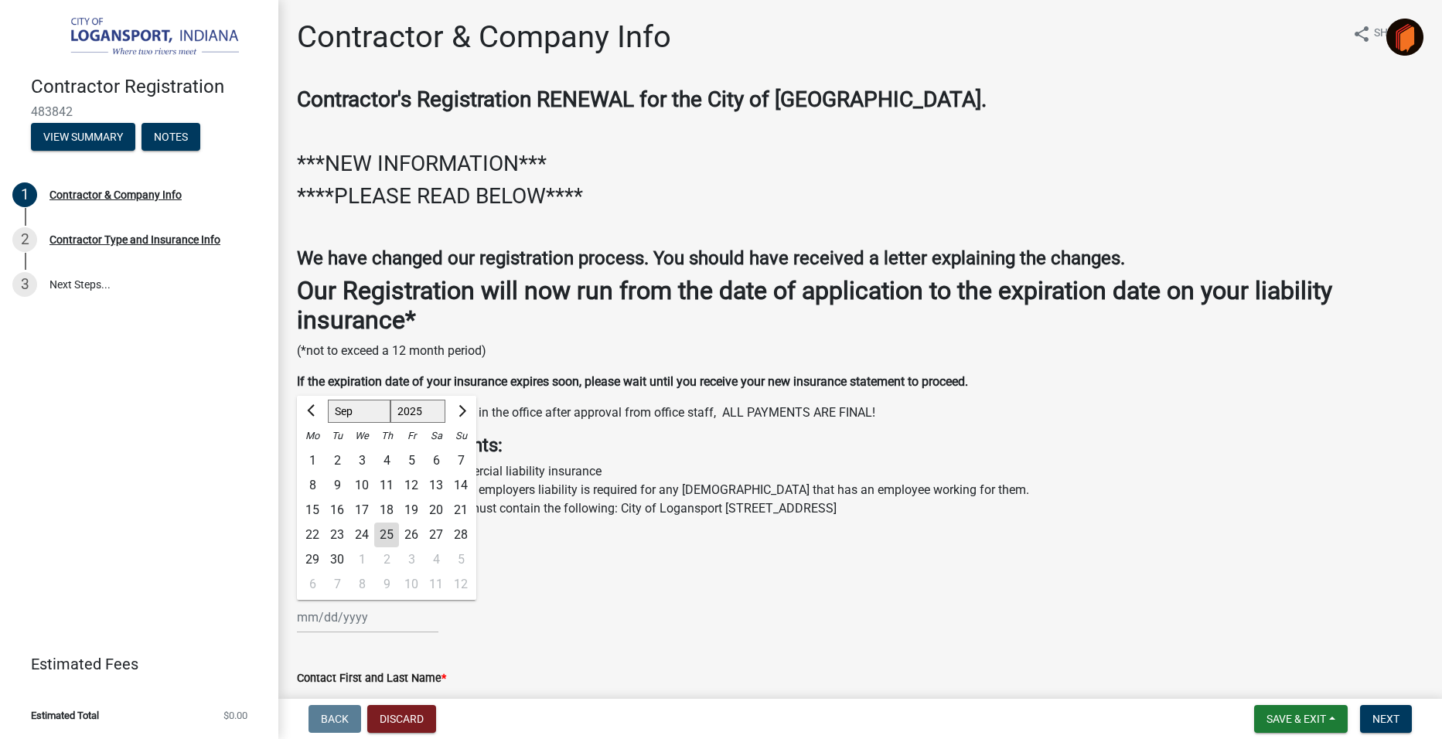
click at [295, 526] on div "Contractor's Registration RENEWAL for the City of Logansport. ***NEW INFORMATIO…" at bounding box center [860, 318] width 1150 height 462
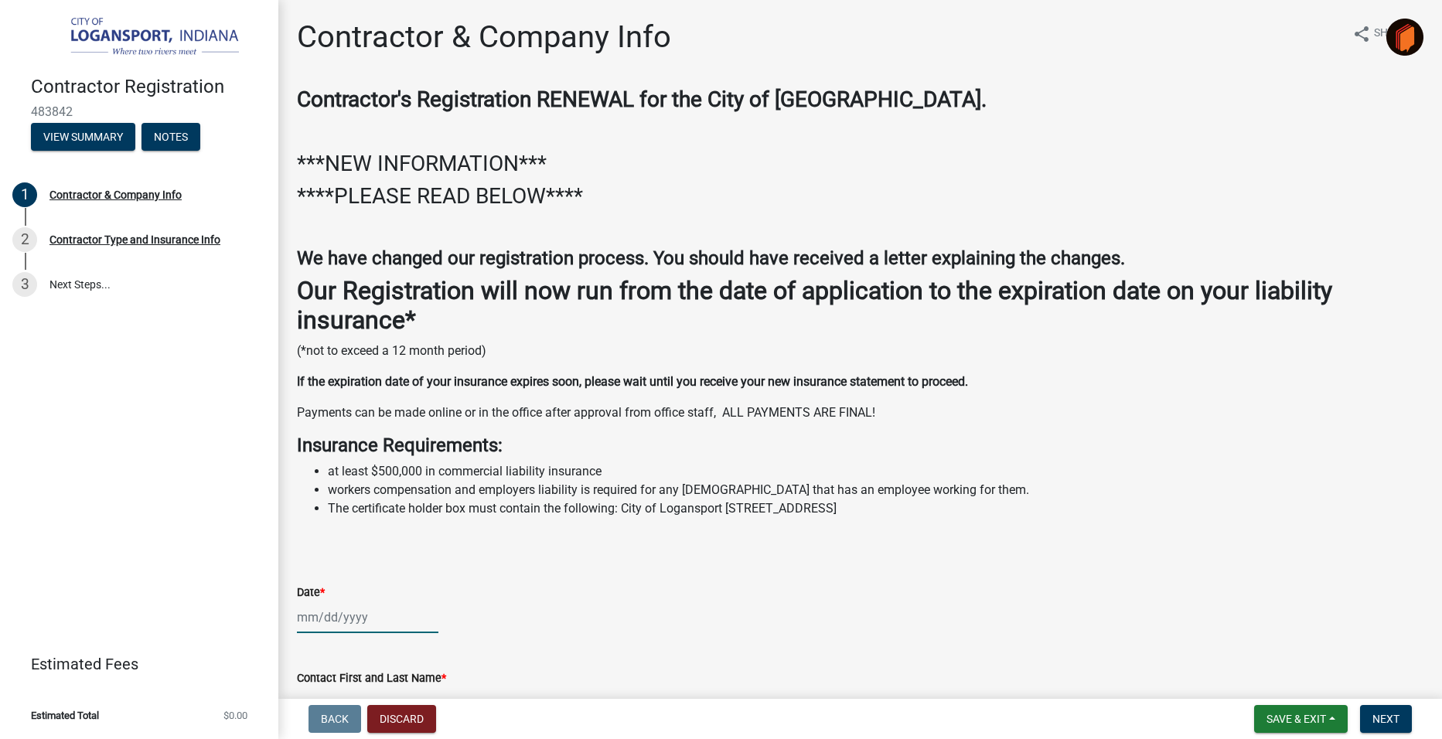
click at [322, 622] on div at bounding box center [367, 617] width 141 height 32
select select "9"
select select "2025"
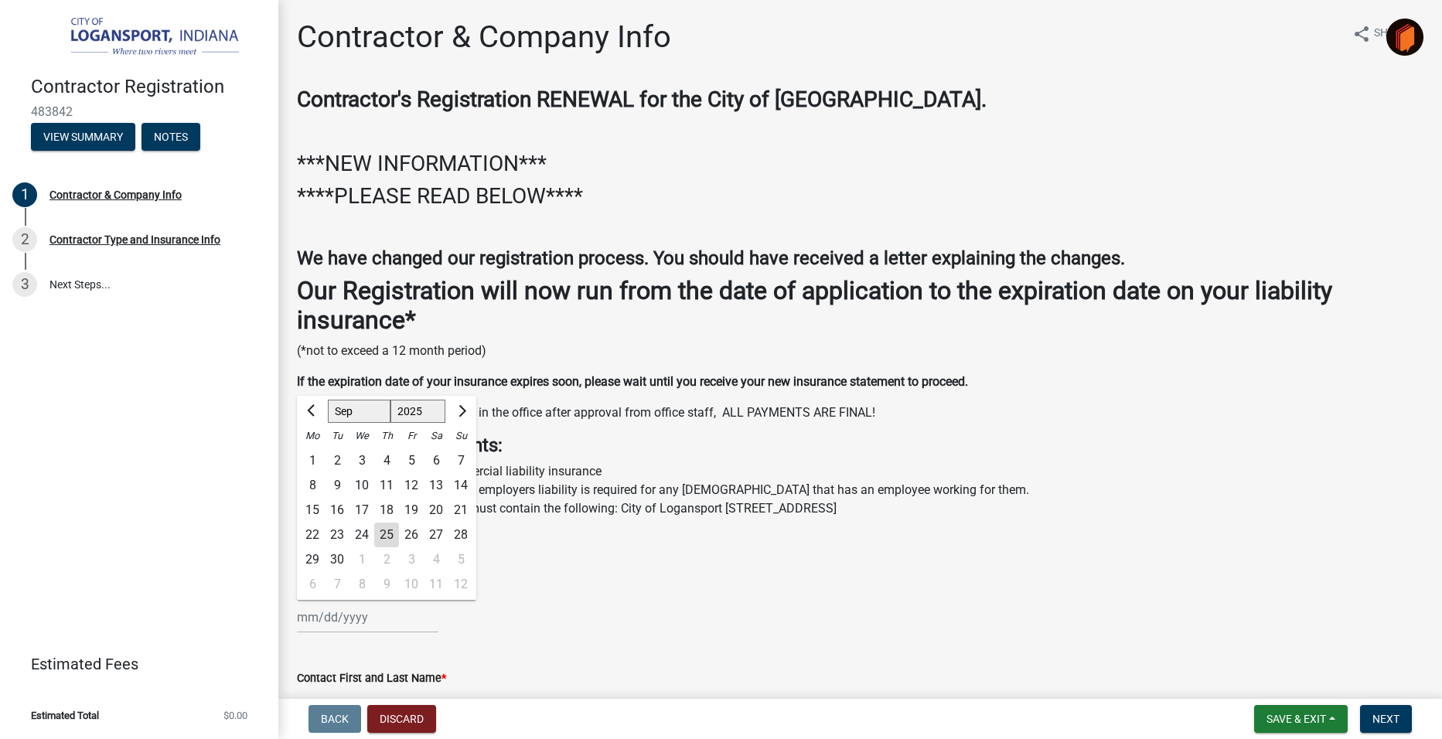
click at [392, 536] on div "25" at bounding box center [386, 535] width 25 height 25
type input "[DATE]"
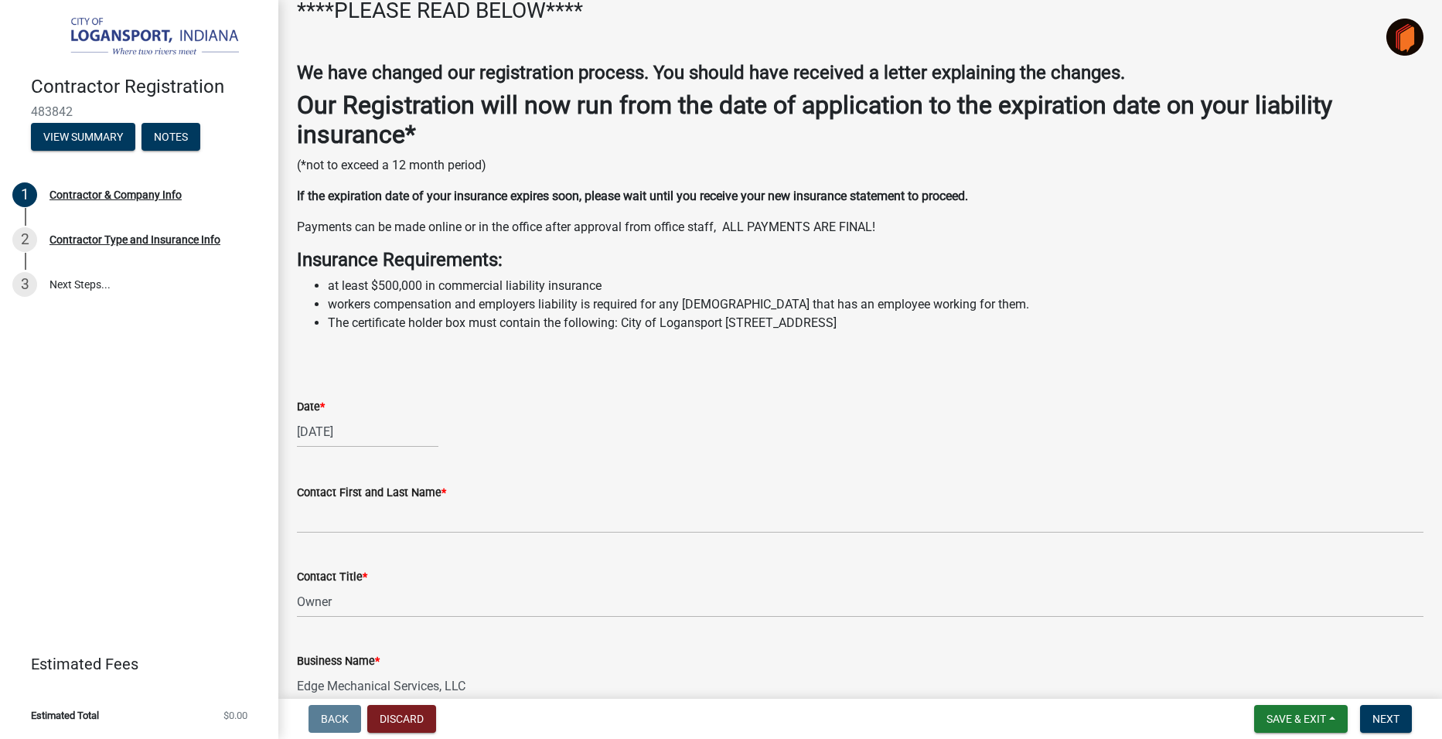
scroll to position [309, 0]
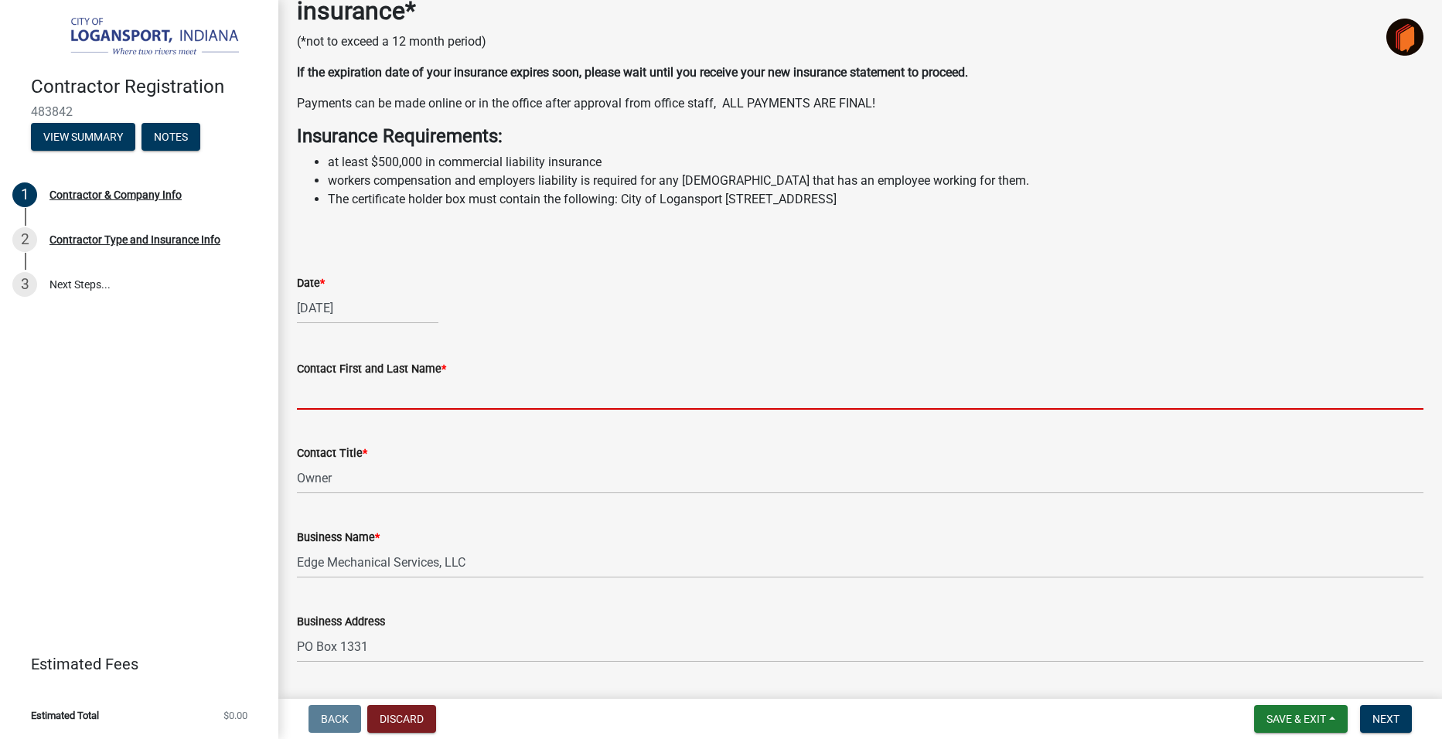
click at [323, 400] on input "Contact First and Last Name *" at bounding box center [860, 394] width 1126 height 32
type input "[PERSON_NAME]"
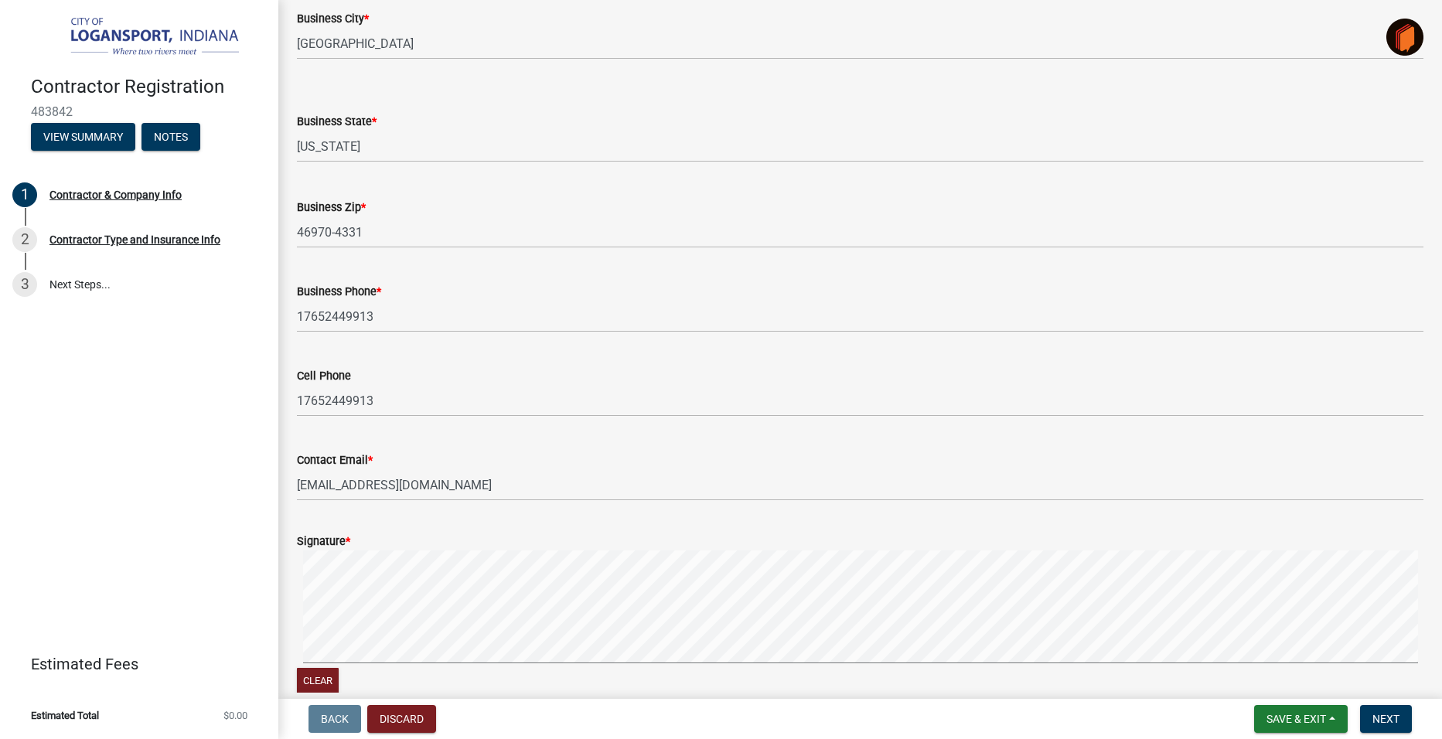
scroll to position [1082, 0]
click at [1391, 716] on span "Next" at bounding box center [1385, 719] width 27 height 12
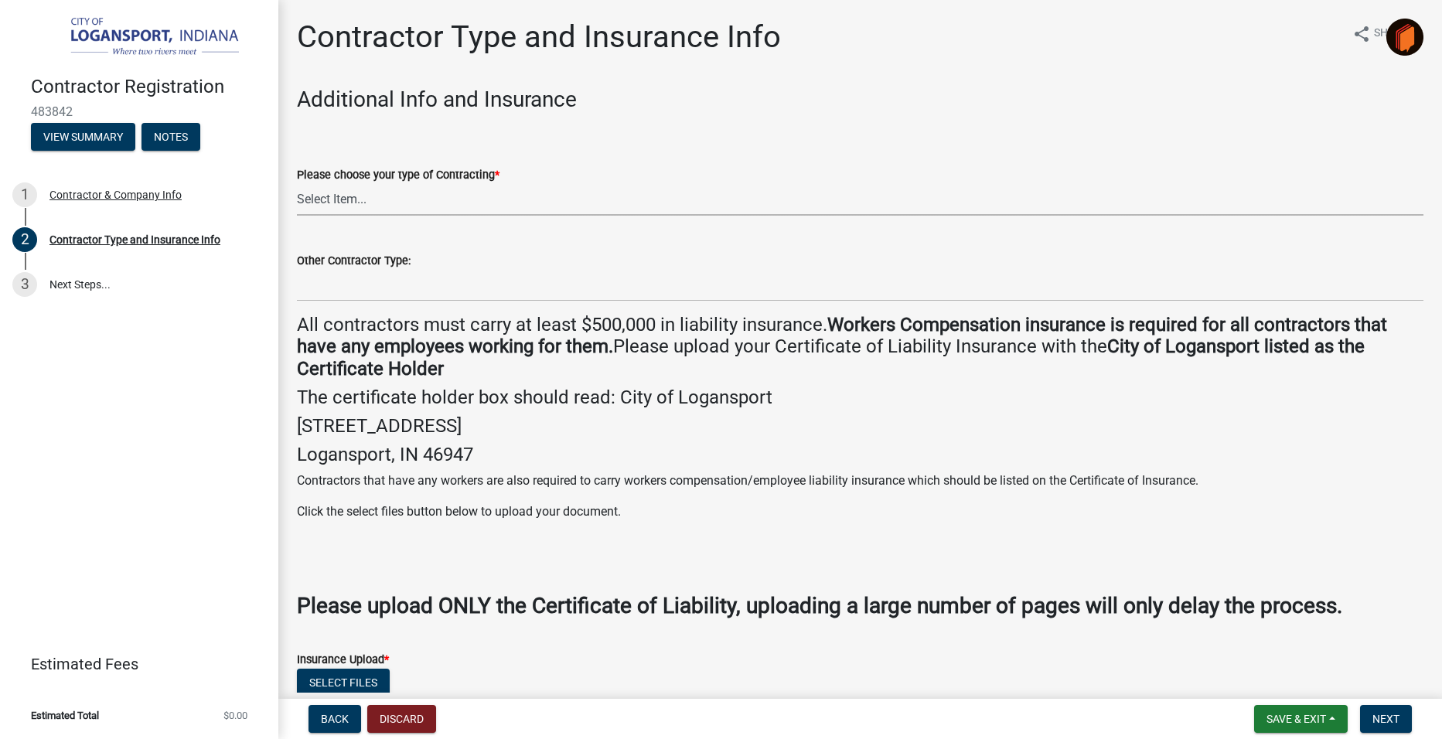
click at [373, 195] on select "Select Item... Plumber General HVAC Other Roofer Tree Service Demolition" at bounding box center [860, 200] width 1126 height 32
click at [297, 184] on select "Select Item... Plumber General HVAC Other Roofer Tree Service Demolition" at bounding box center [860, 200] width 1126 height 32
select select "03705ffd-7527-4ddb-a600-46f4763bc457"
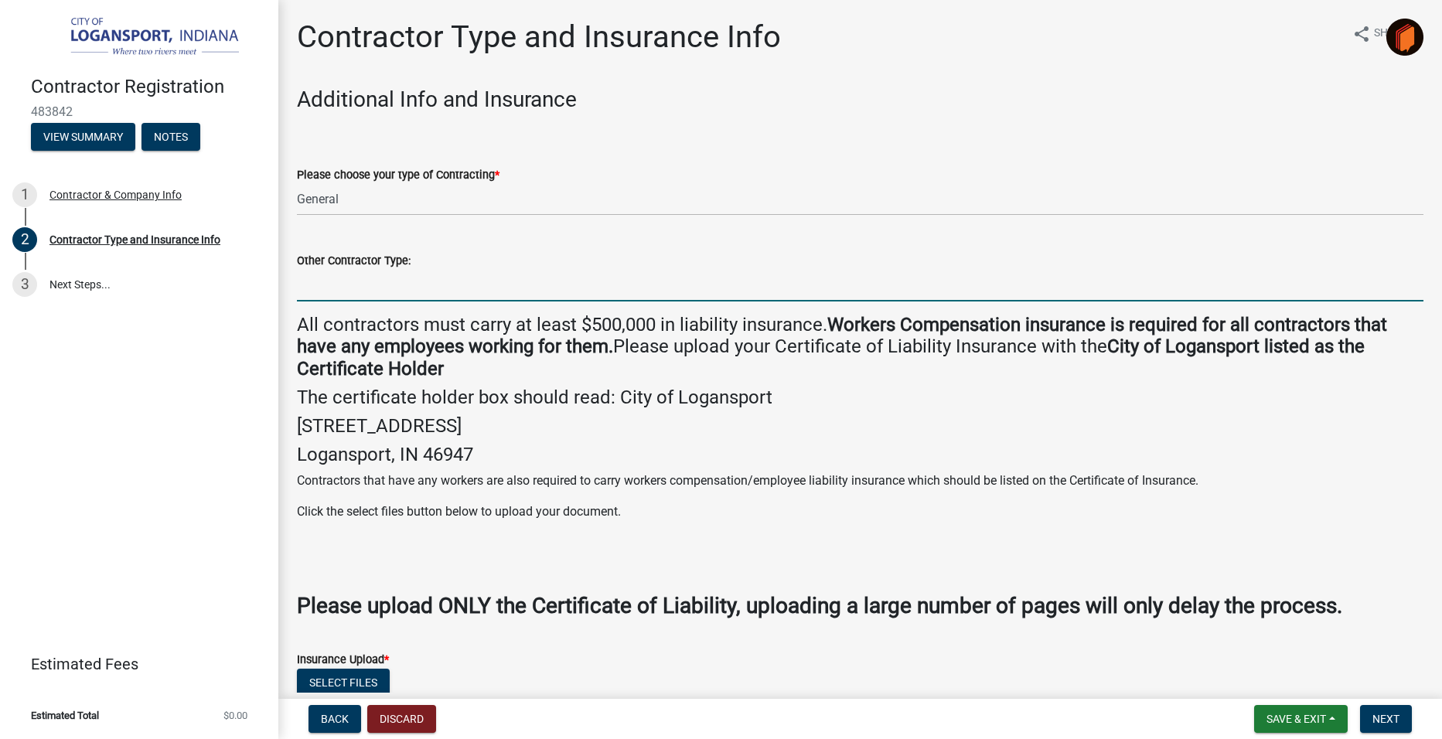
click at [347, 272] on input "Other Contractor Type:" at bounding box center [860, 286] width 1126 height 32
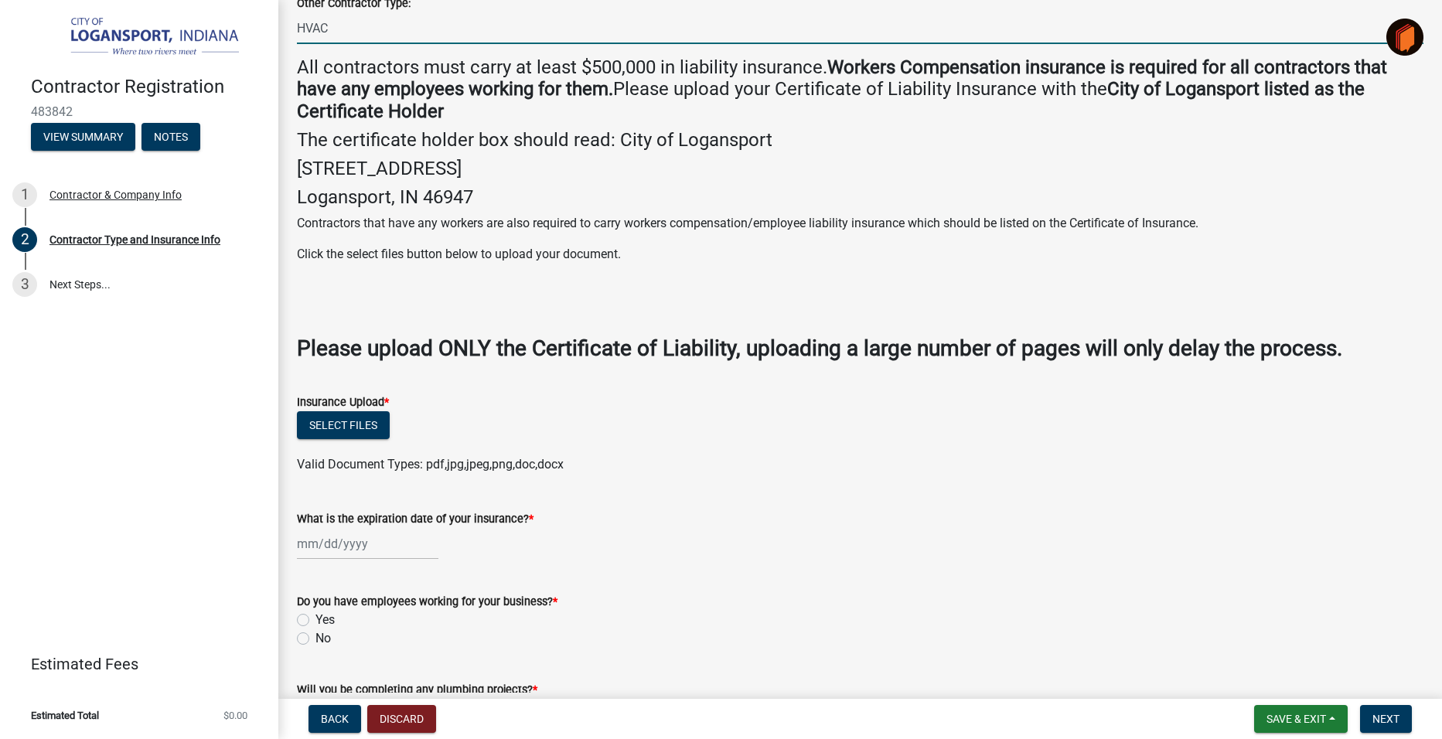
scroll to position [309, 0]
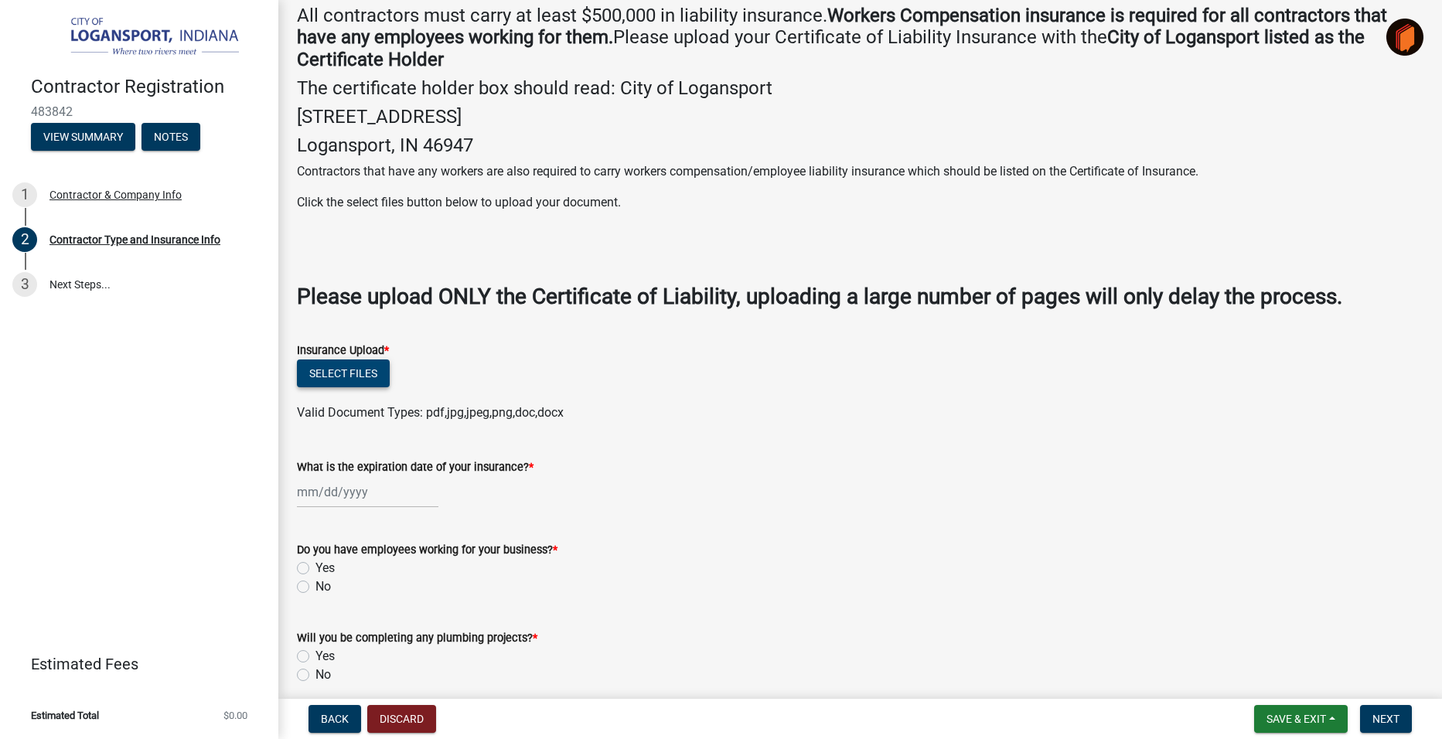
type input "HVAC"
click at [366, 377] on button "Select files" at bounding box center [343, 374] width 93 height 28
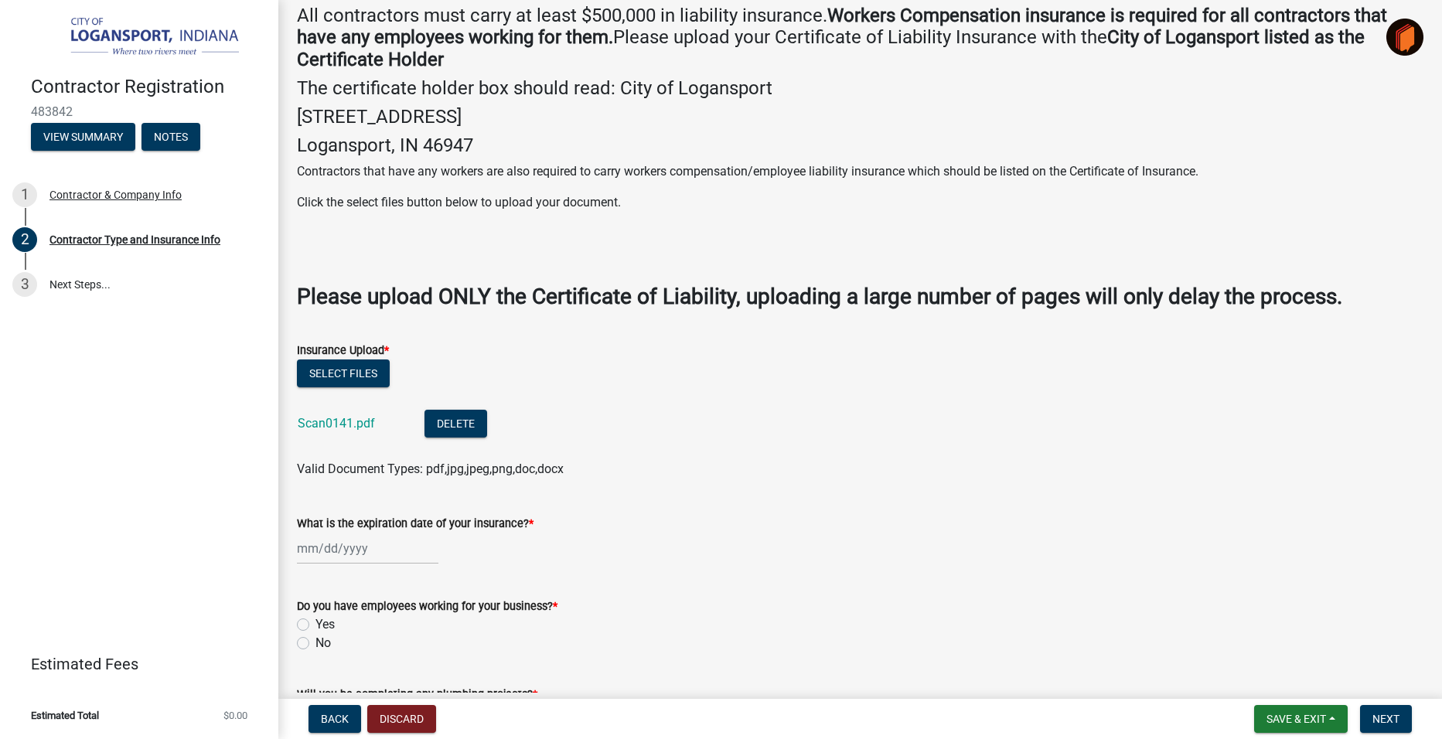
click at [376, 548] on div at bounding box center [367, 549] width 141 height 32
select select "9"
select select "2025"
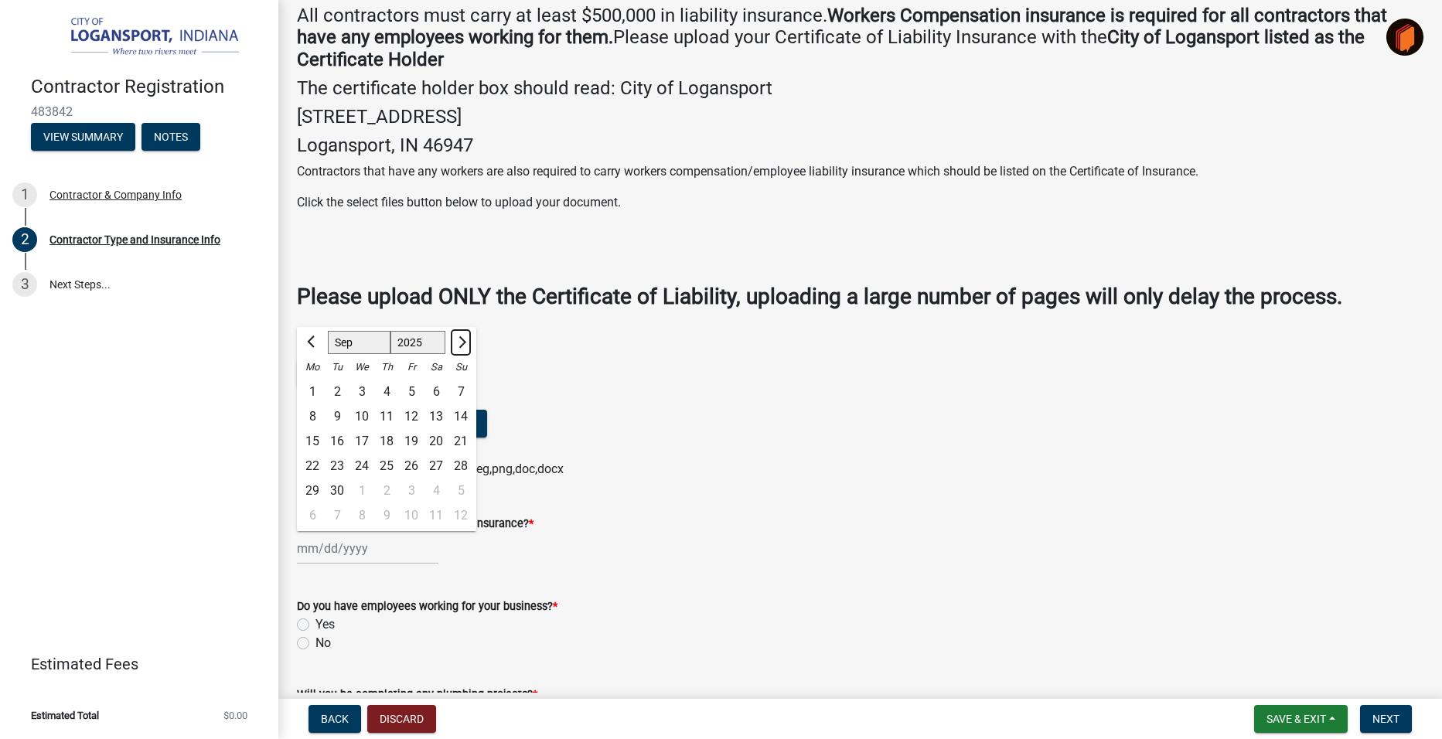
click at [457, 339] on span "Next month" at bounding box center [461, 342] width 12 height 12
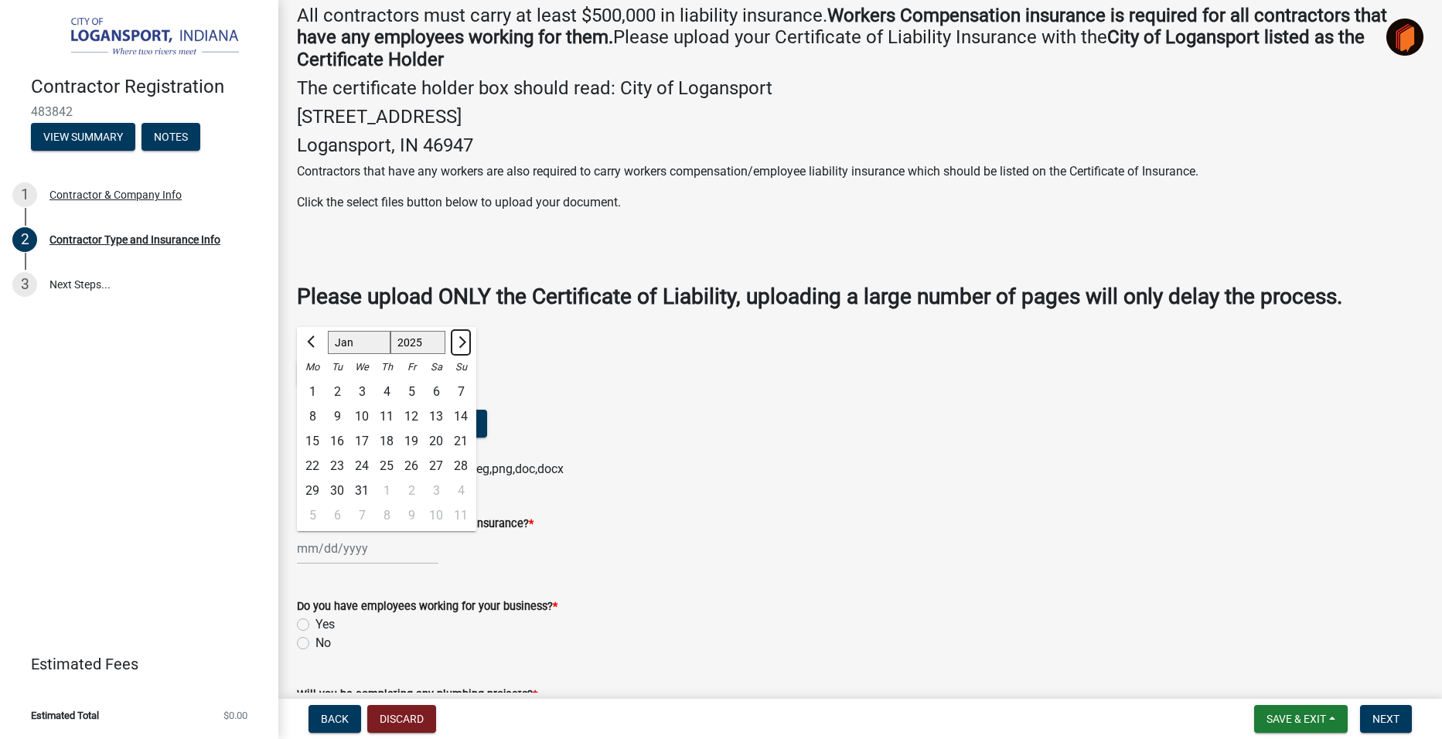
select select "2"
select select "2026"
click at [457, 339] on span "Next month" at bounding box center [461, 342] width 12 height 12
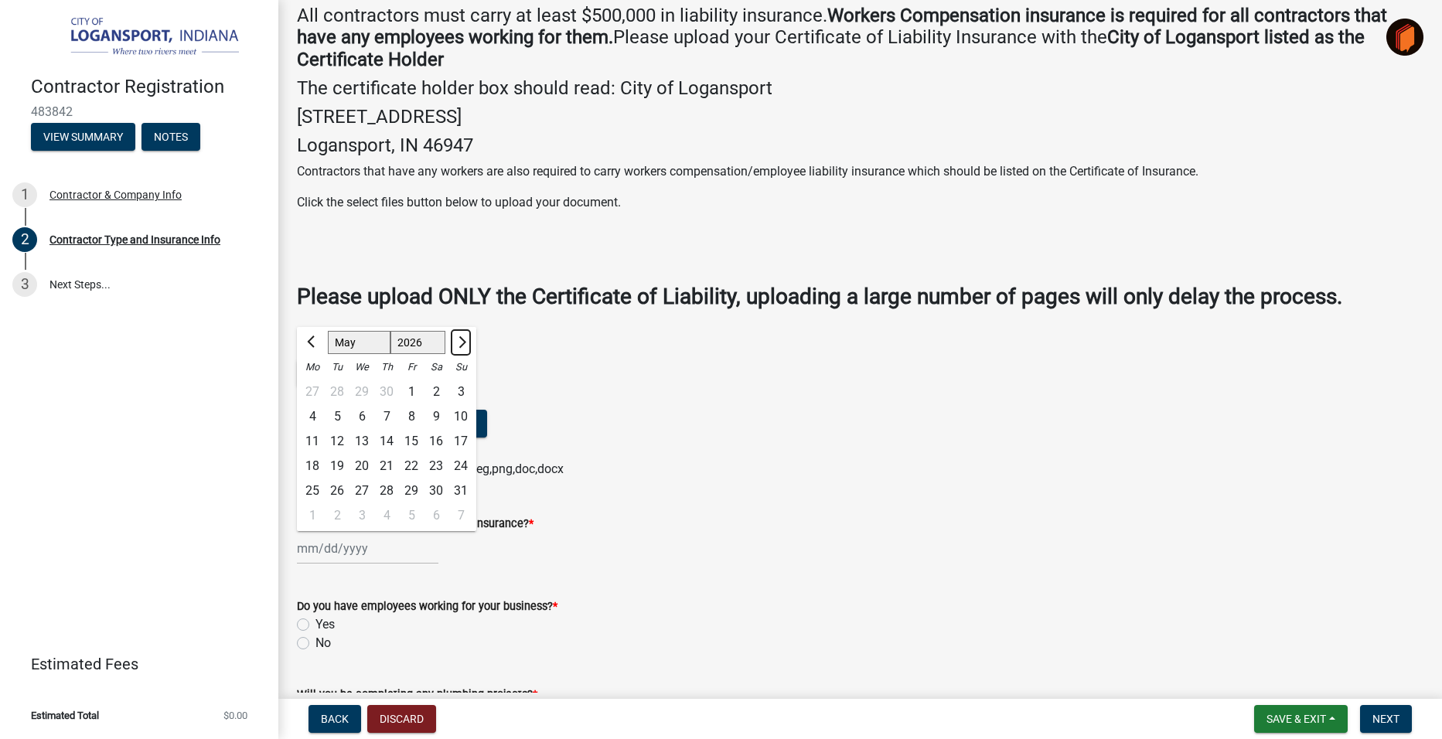
click at [457, 339] on span "Next month" at bounding box center [461, 342] width 12 height 12
click at [311, 342] on span "Previous month" at bounding box center [313, 342] width 12 height 12
select select "5"
click at [461, 492] on div "31" at bounding box center [460, 491] width 25 height 25
type input "05/31/2026"
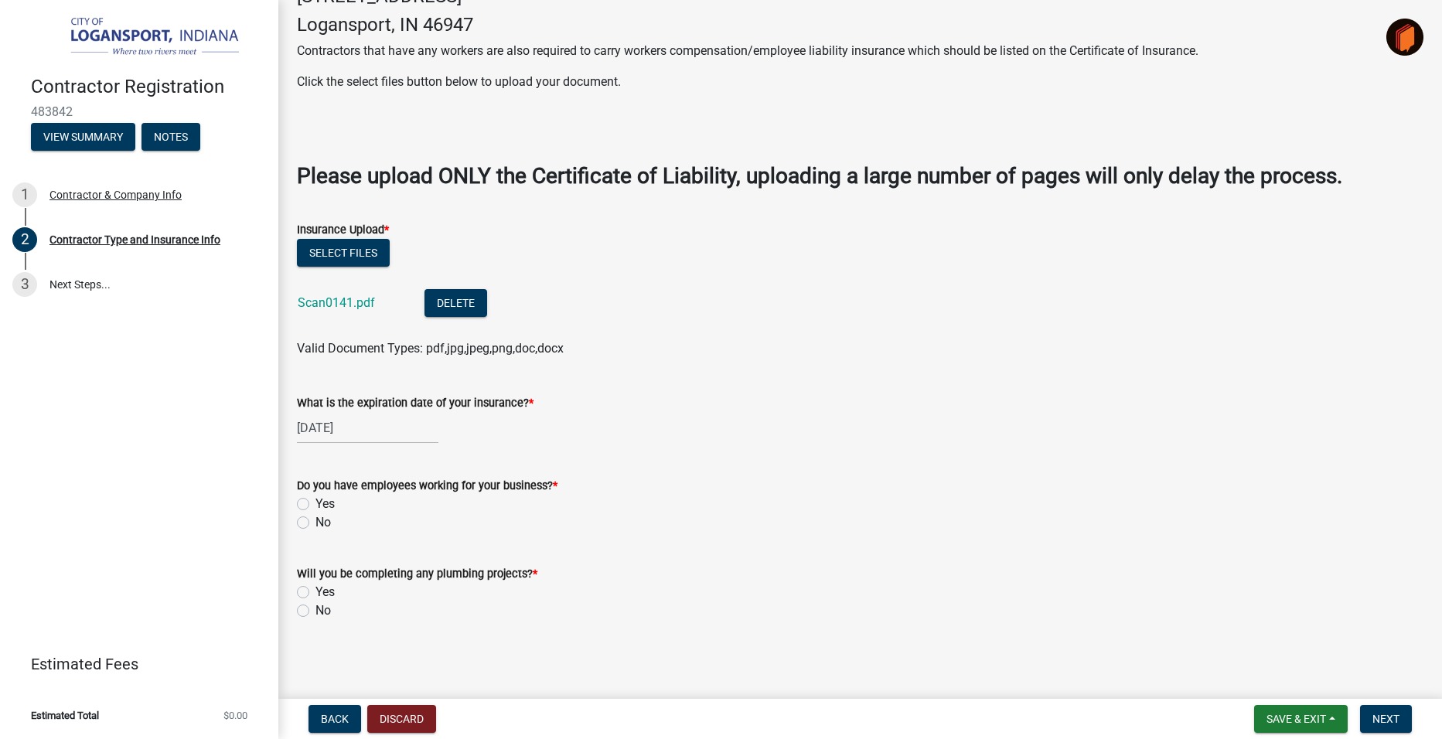
scroll to position [431, 0]
click at [315, 500] on label "Yes" at bounding box center [324, 502] width 19 height 19
click at [315, 500] on input "Yes" at bounding box center [320, 498] width 10 height 10
radio input "true"
click at [315, 587] on label "Yes" at bounding box center [324, 590] width 19 height 19
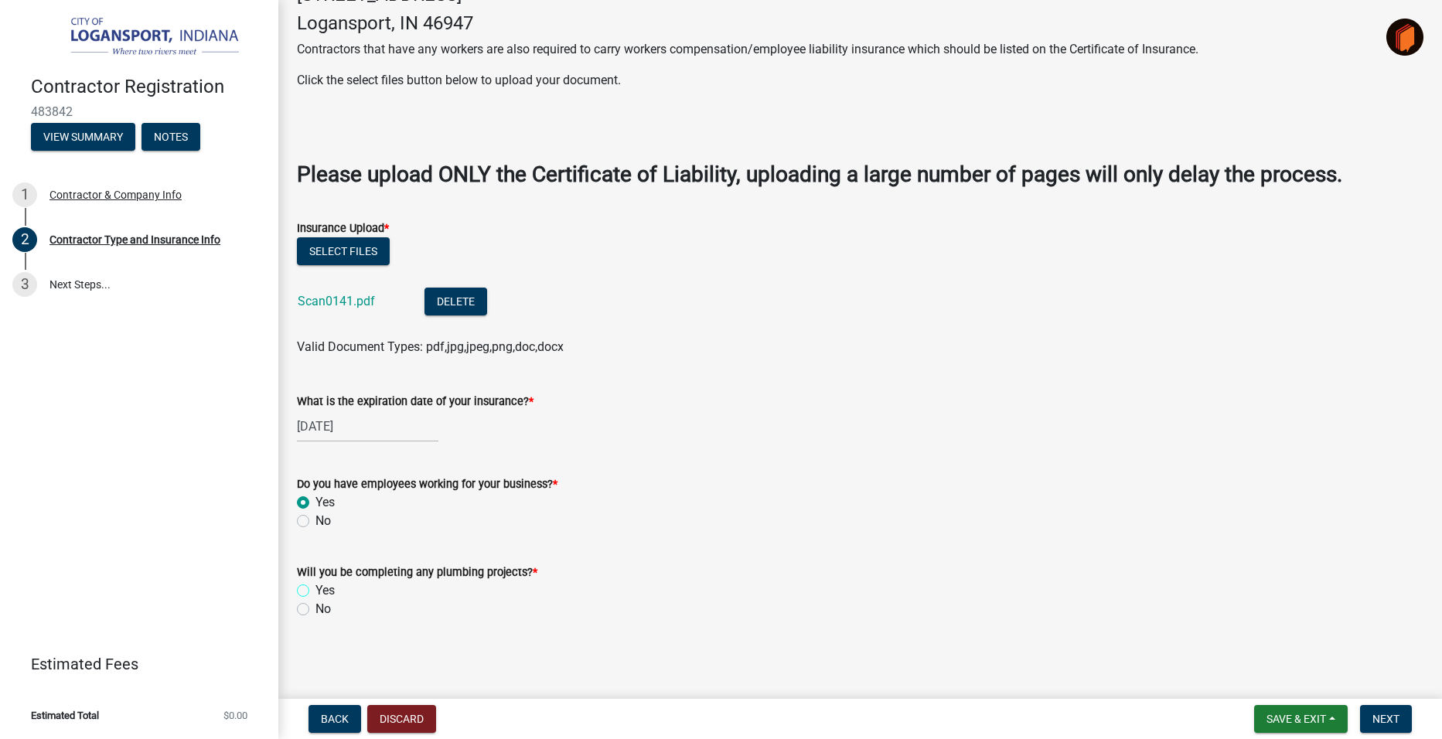
click at [315, 587] on input "Yes" at bounding box center [320, 586] width 10 height 10
radio input "true"
click at [1382, 714] on span "Next" at bounding box center [1385, 719] width 27 height 12
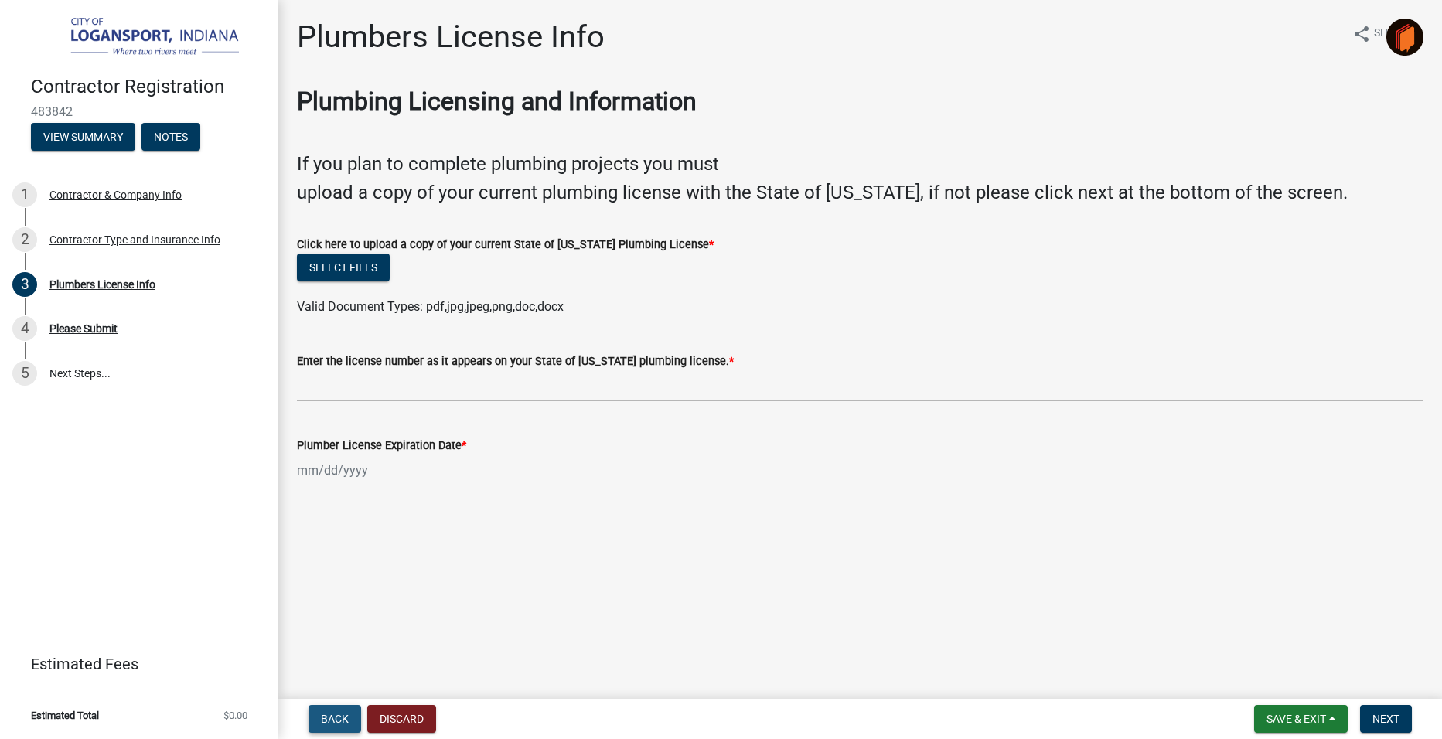
click at [328, 714] on span "Back" at bounding box center [335, 719] width 28 height 12
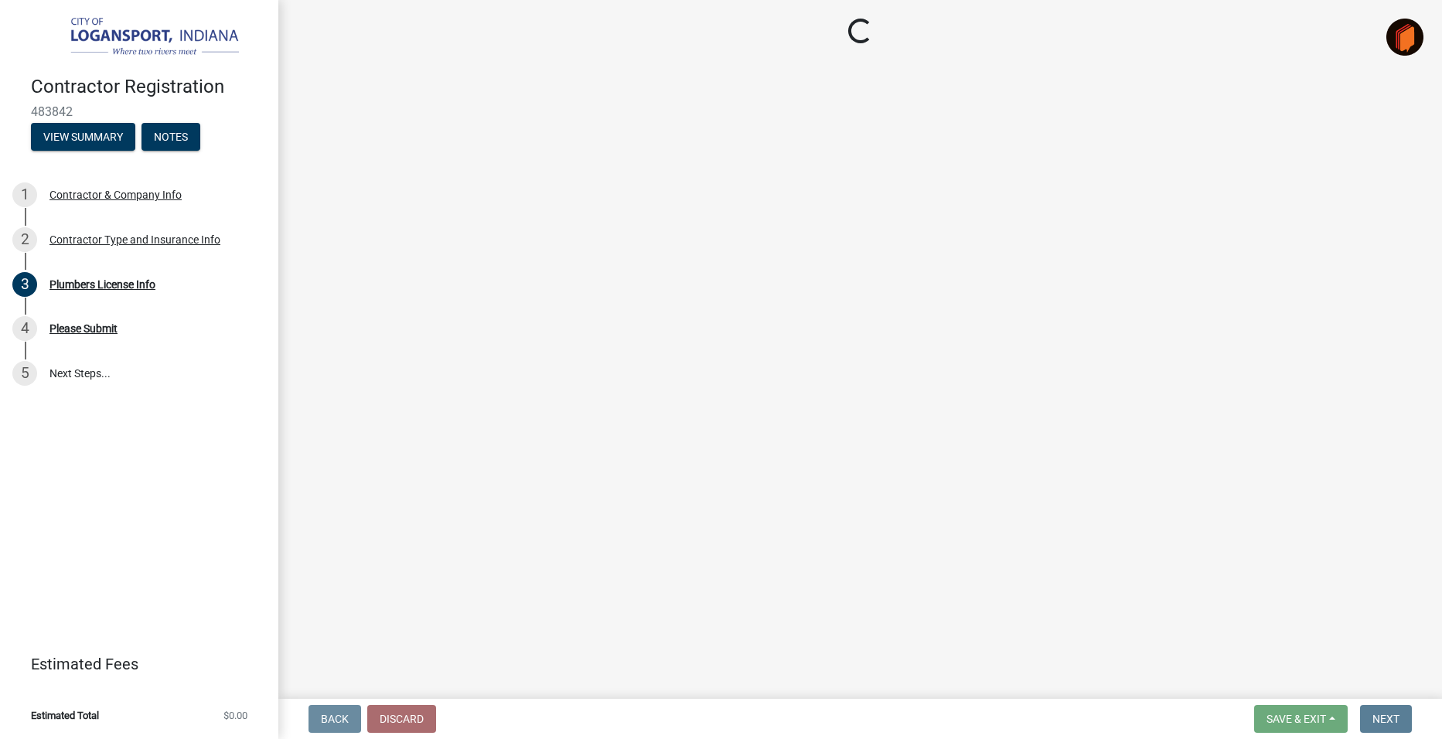
select select "03705ffd-7527-4ddb-a600-46f4763bc457"
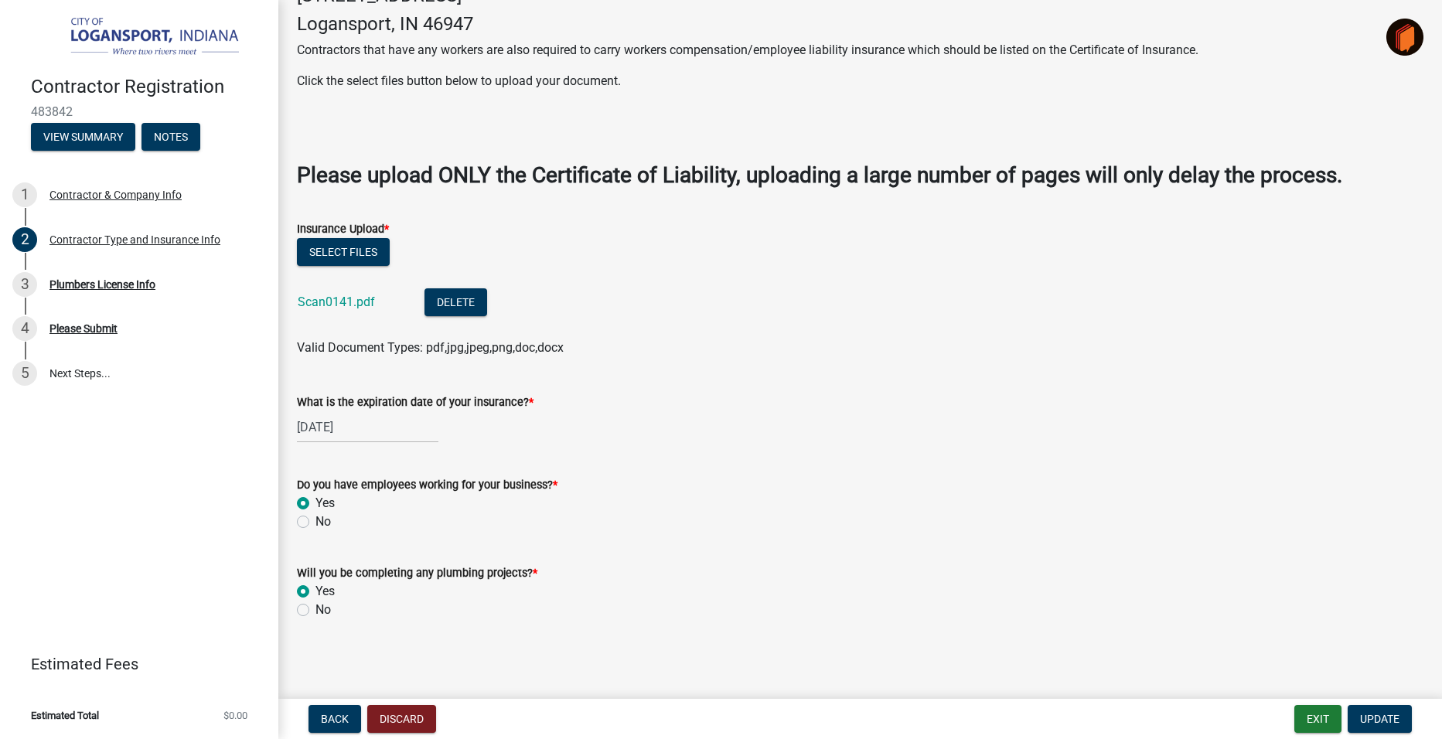
scroll to position [431, 0]
click at [315, 605] on label "No" at bounding box center [322, 609] width 15 height 19
click at [315, 605] on input "No" at bounding box center [320, 605] width 10 height 10
radio input "true"
click at [1384, 721] on span "Update" at bounding box center [1379, 719] width 39 height 12
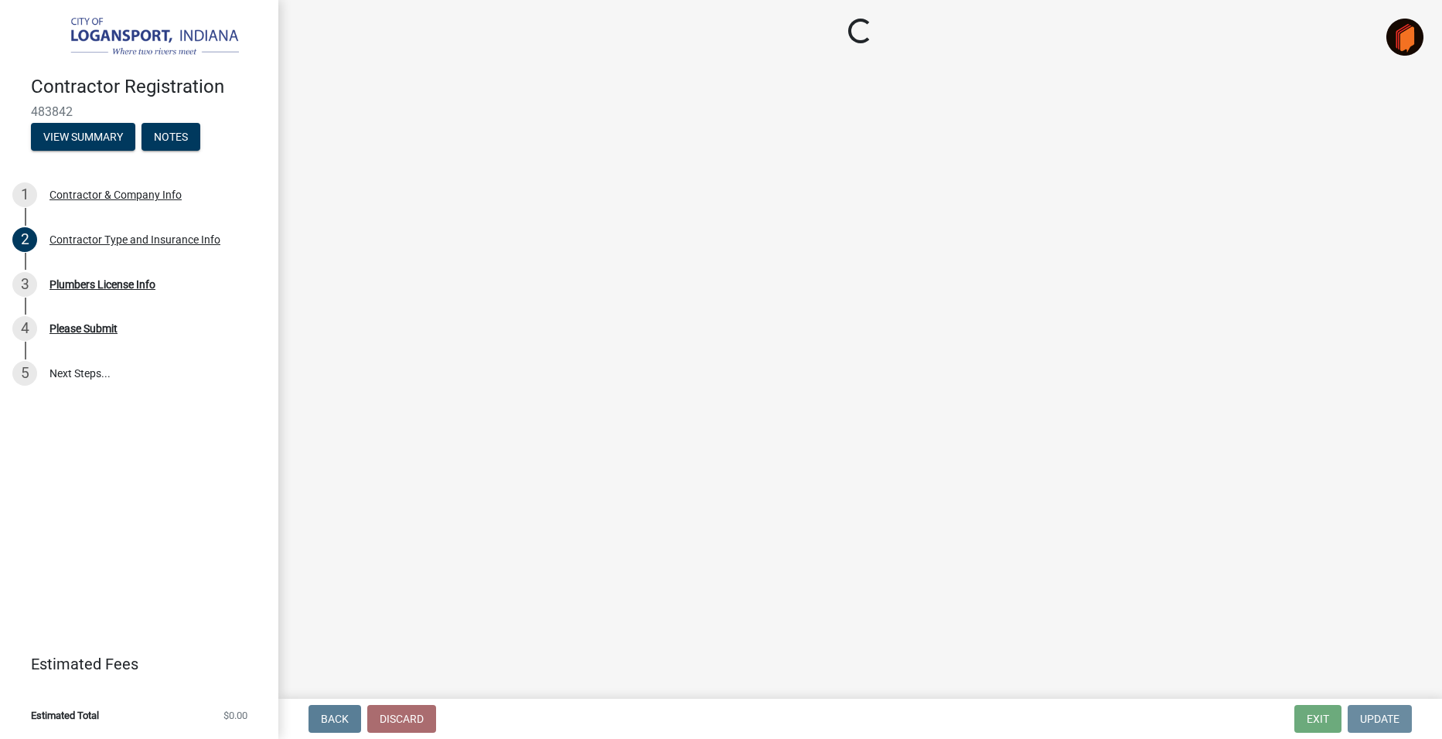
scroll to position [0, 0]
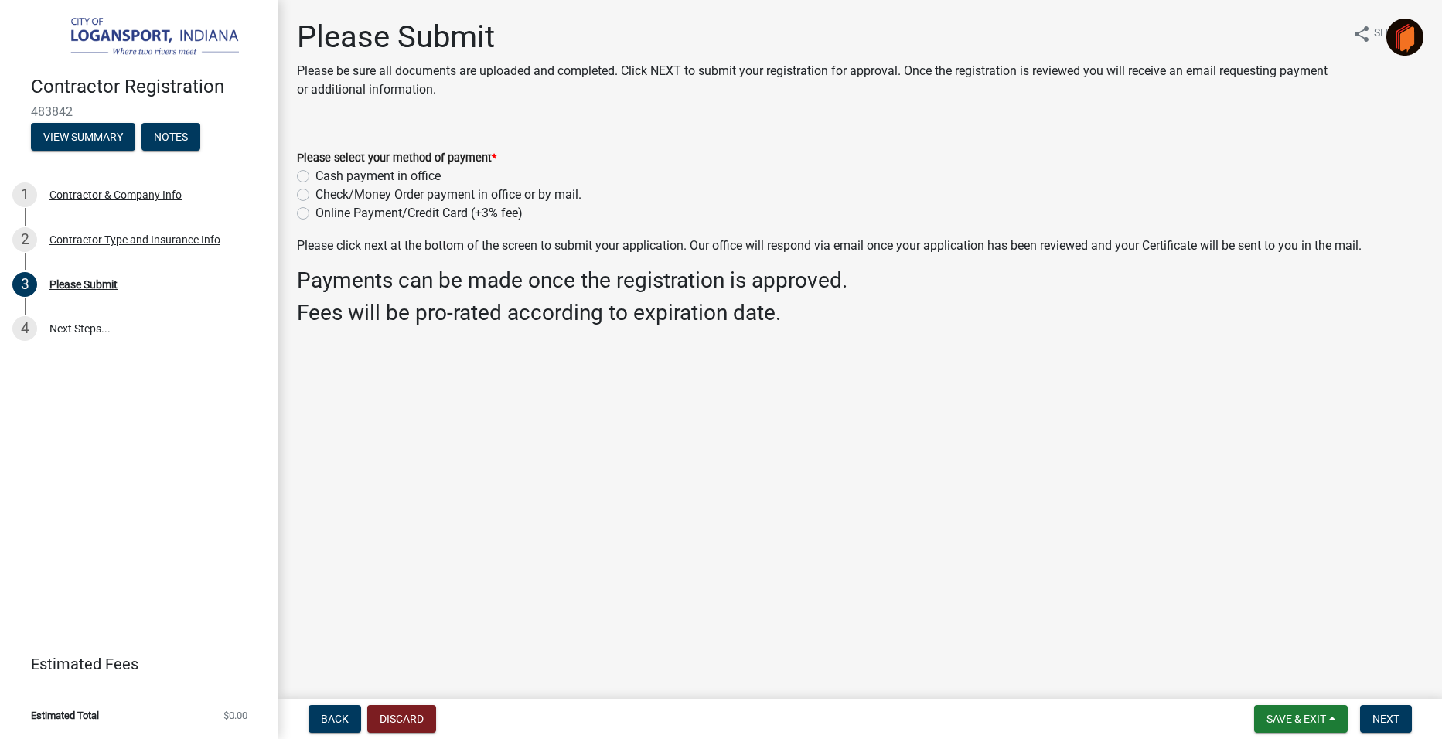
click at [315, 216] on label "Online Payment/Credit Card (+3% fee)" at bounding box center [418, 213] width 207 height 19
click at [315, 214] on input "Online Payment/Credit Card (+3% fee)" at bounding box center [320, 209] width 10 height 10
radio input "true"
click at [1387, 713] on span "Next" at bounding box center [1385, 719] width 27 height 12
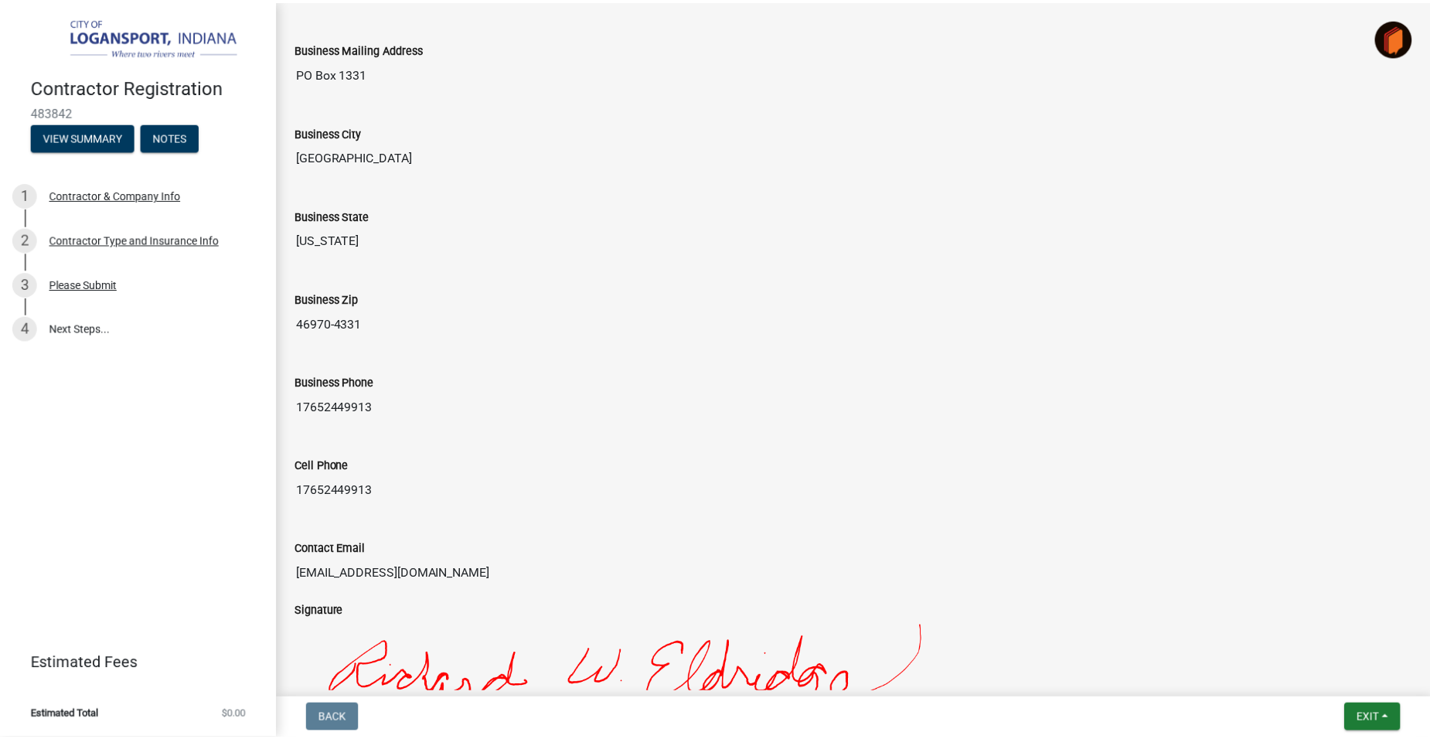
scroll to position [1157, 0]
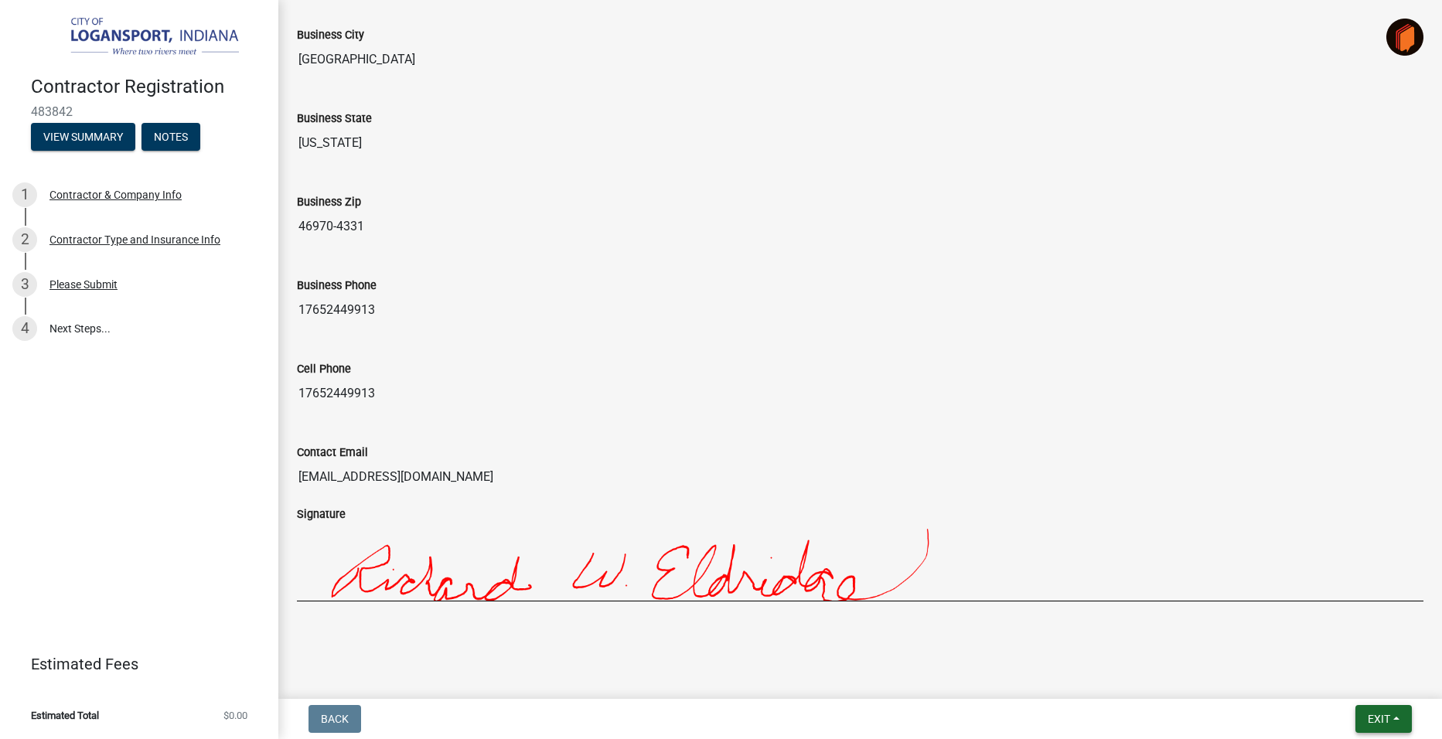
click at [1381, 725] on span "Exit" at bounding box center [1379, 719] width 22 height 12
click at [1361, 678] on button "Save & Exit" at bounding box center [1350, 678] width 124 height 37
